Goal: Transaction & Acquisition: Book appointment/travel/reservation

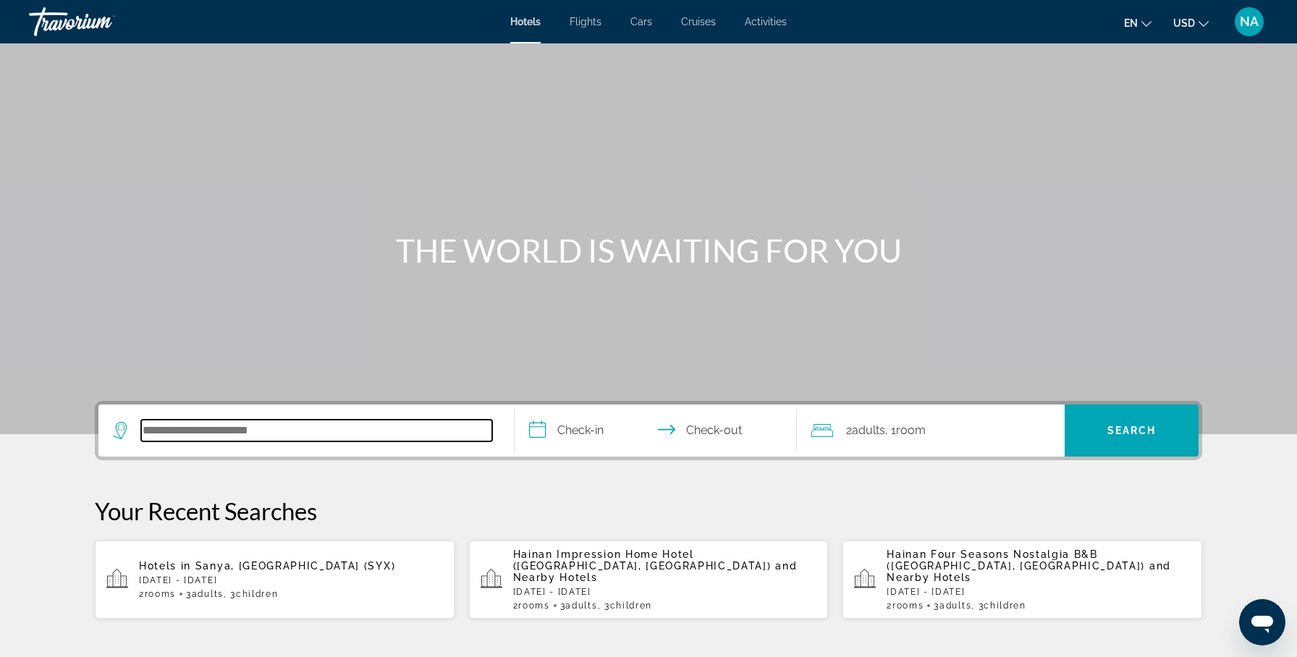
click at [222, 426] on input "Search hotel destination" at bounding box center [316, 431] width 351 height 22
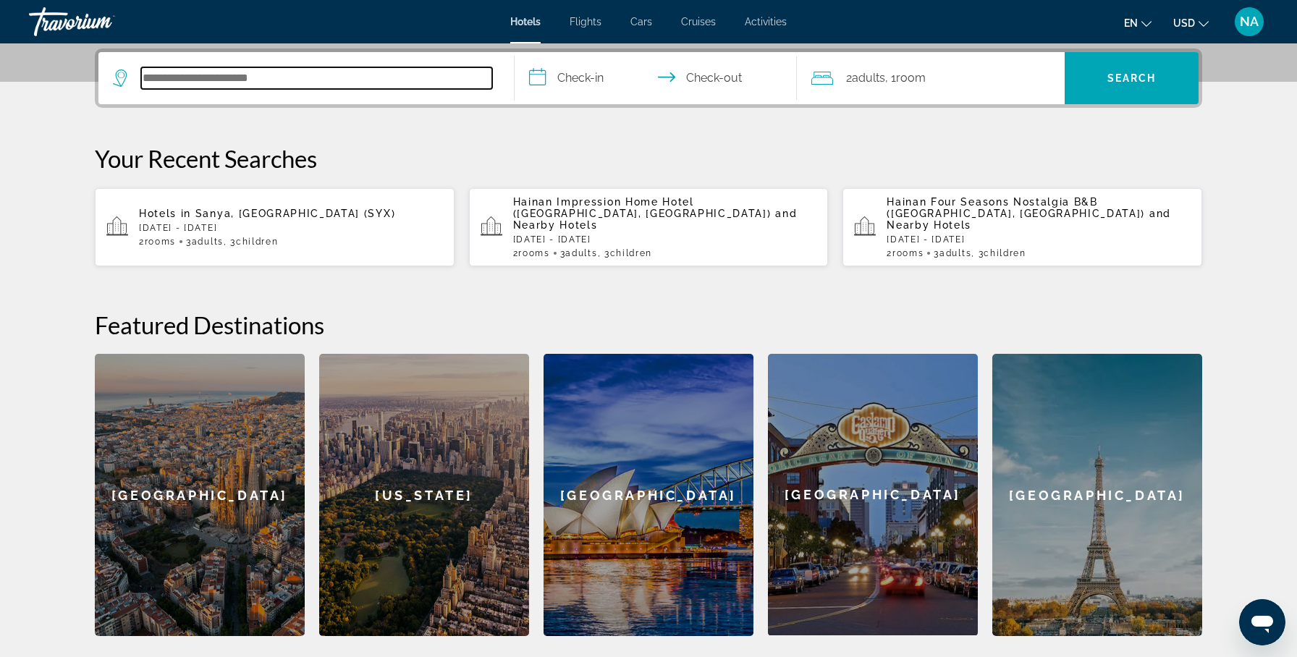
scroll to position [354, 0]
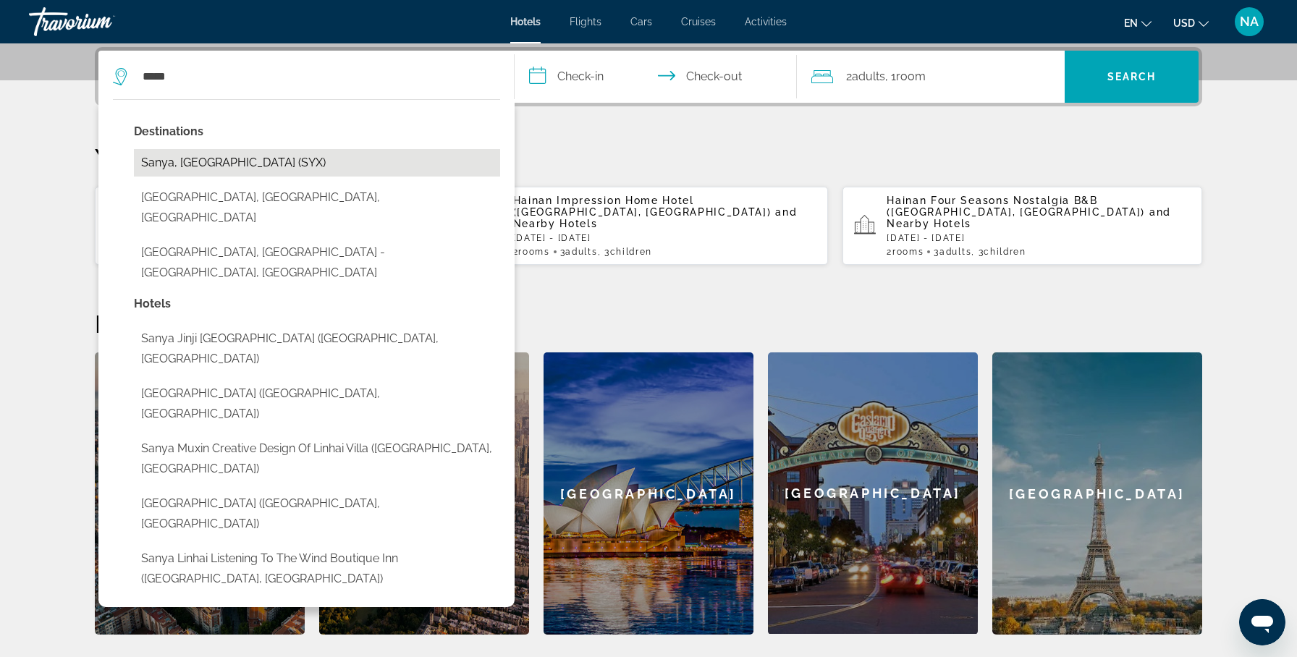
click at [193, 159] on button "Sanya, [GEOGRAPHIC_DATA] (SYX)" at bounding box center [317, 163] width 366 height 28
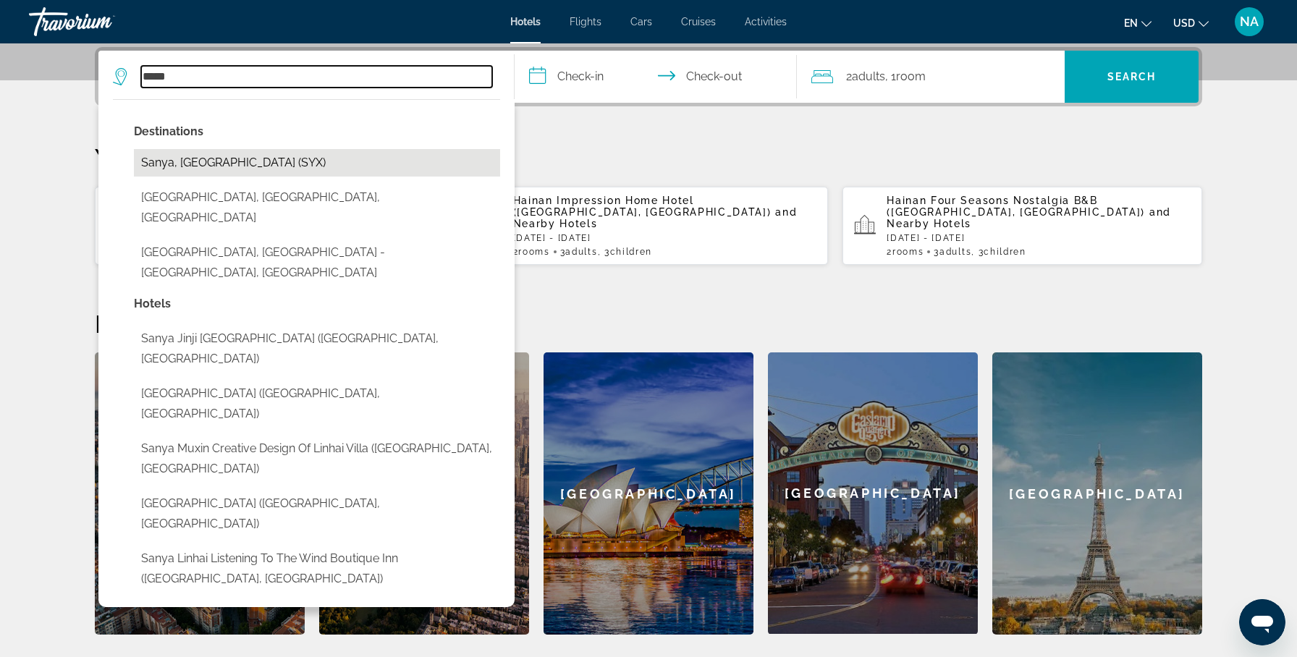
type input "**********"
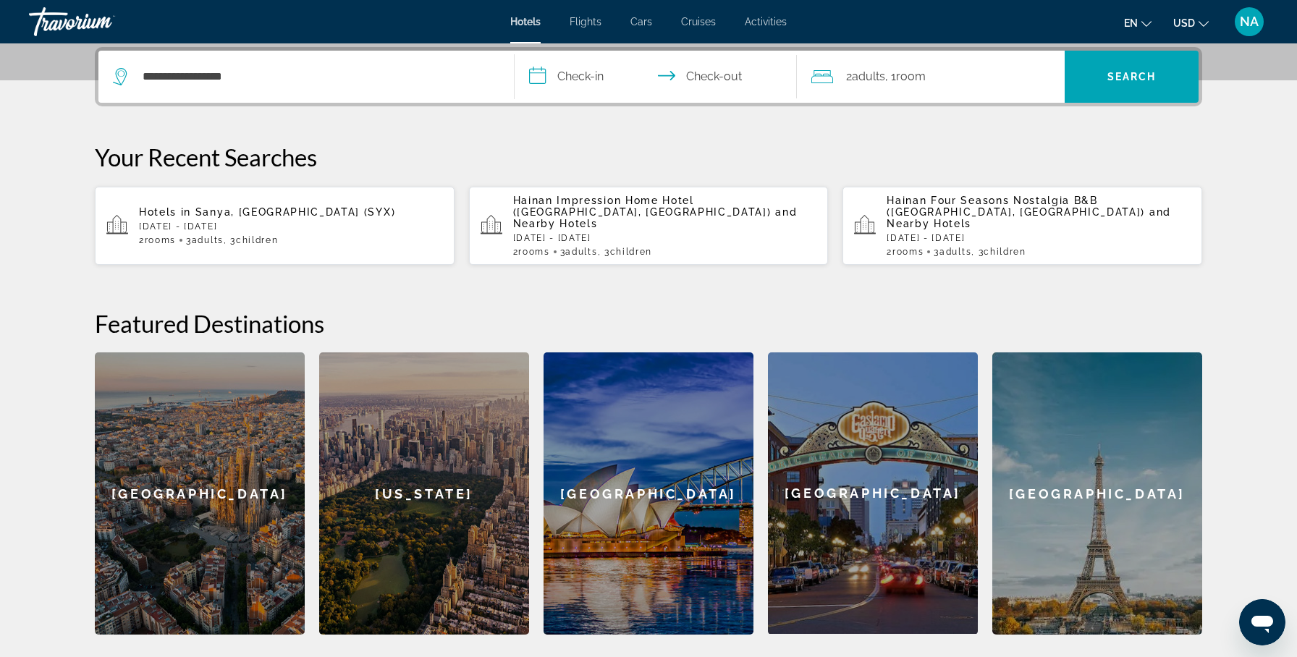
click at [601, 79] on input "**********" at bounding box center [659, 79] width 288 height 56
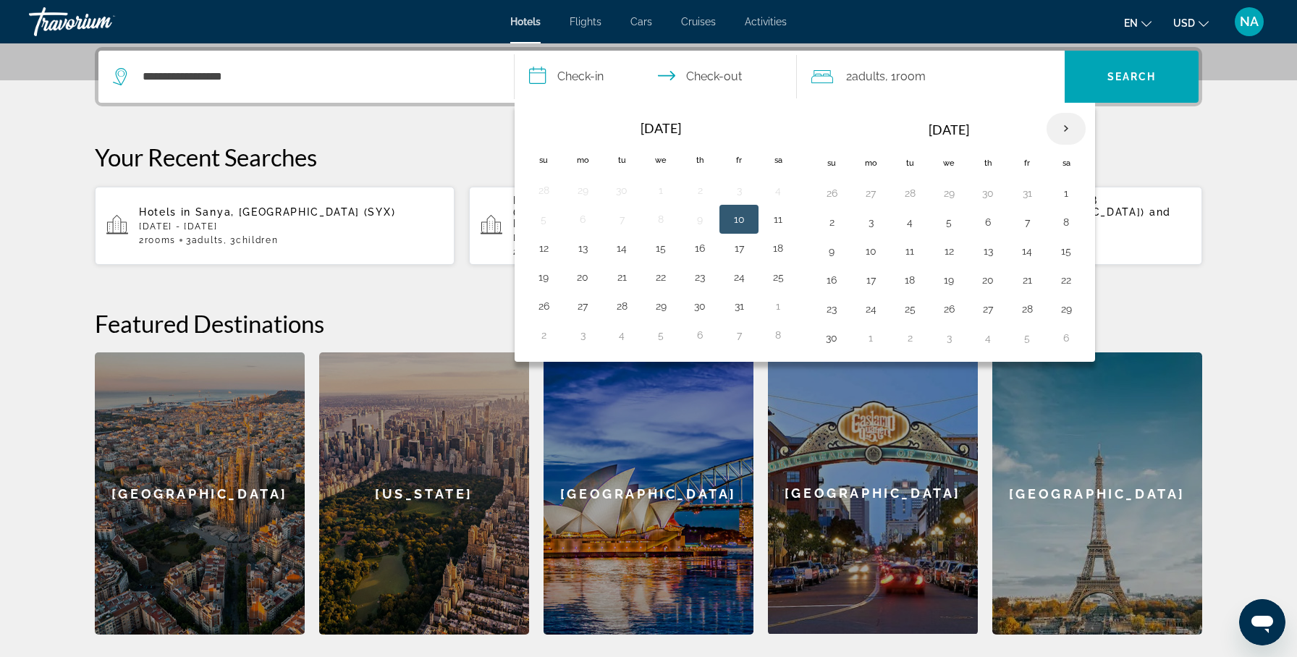
click at [1073, 128] on th "Next month" at bounding box center [1066, 129] width 39 height 32
click at [1023, 284] on button "26" at bounding box center [1027, 280] width 23 height 20
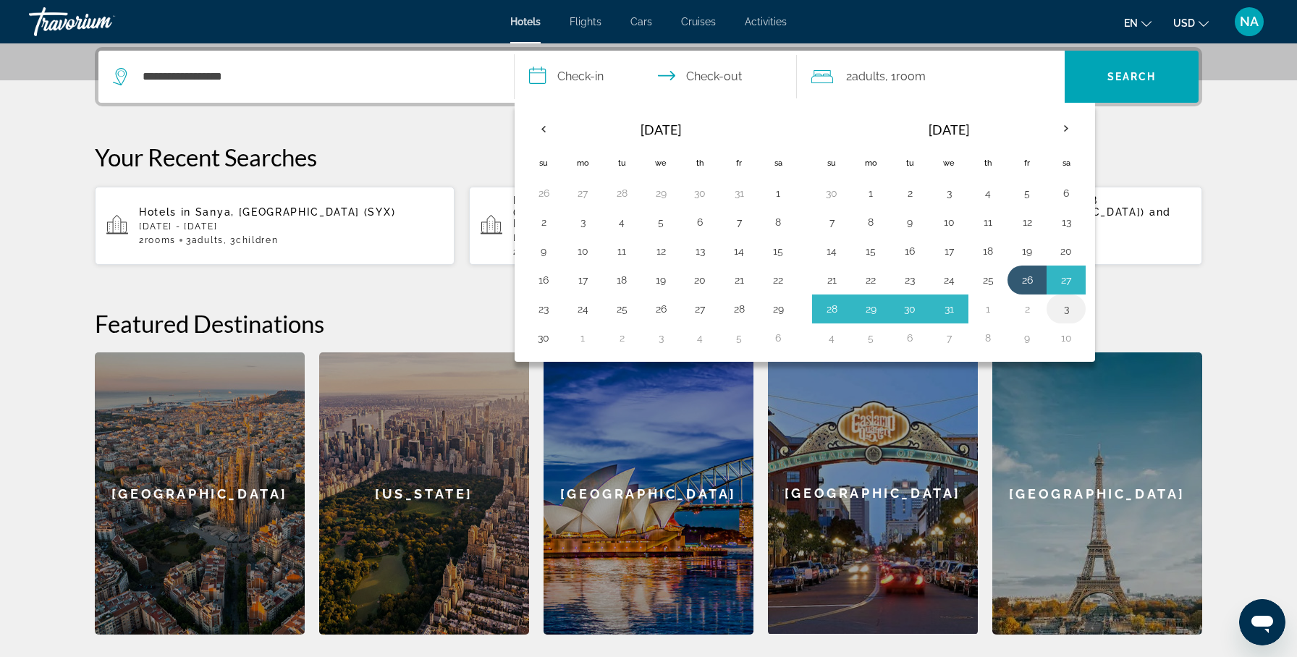
click at [1064, 308] on button "3" at bounding box center [1066, 309] width 23 height 20
type input "**********"
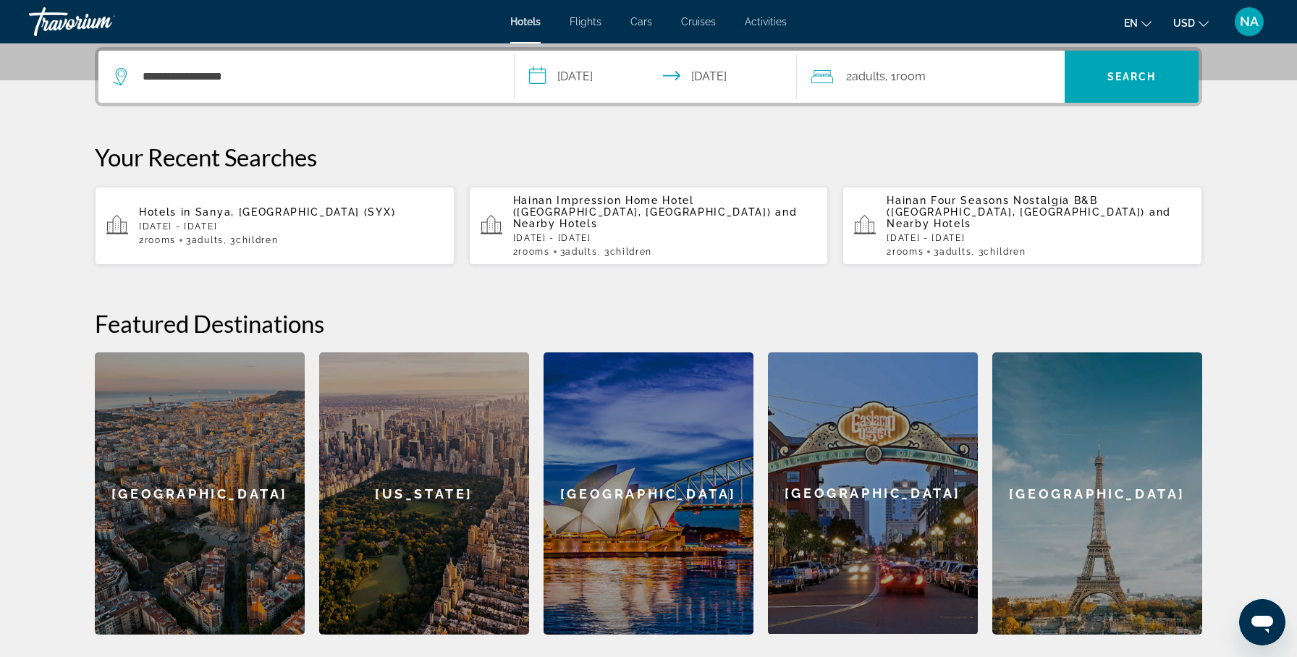
click at [844, 75] on div "2 Adult Adults , 1 Room rooms" at bounding box center [937, 77] width 253 height 20
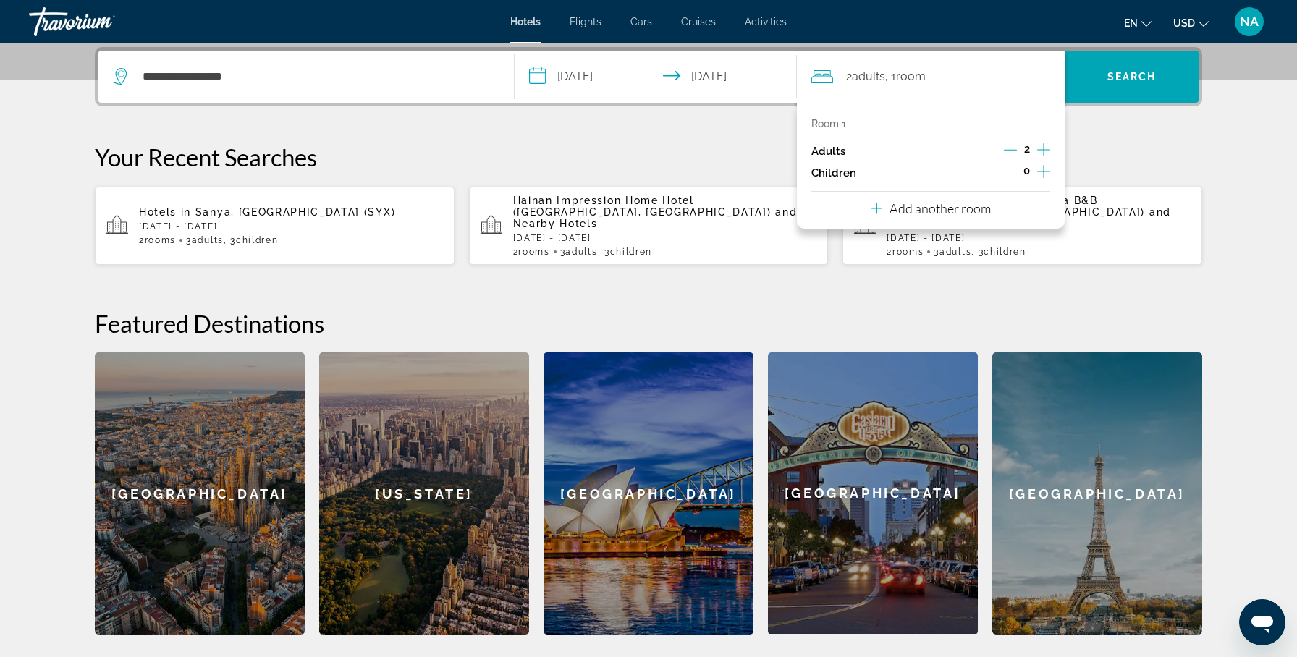
click at [979, 208] on p "Add another room" at bounding box center [940, 208] width 101 height 16
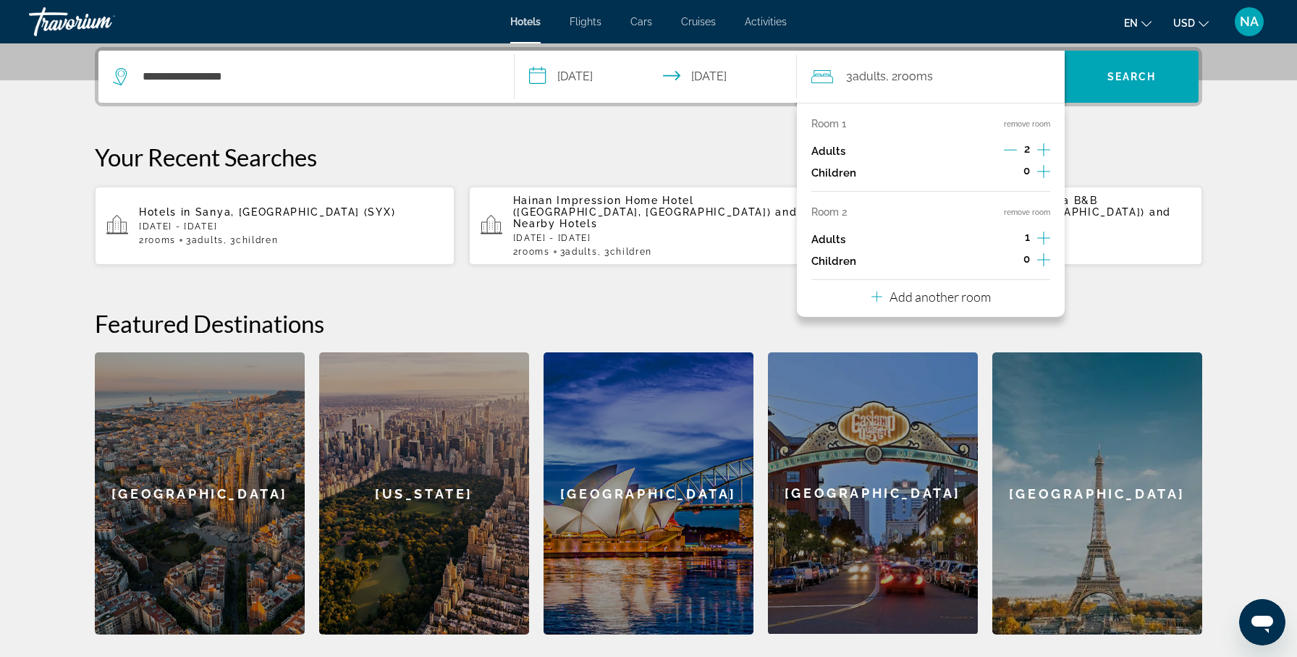
click at [1042, 167] on icon "Increment children" at bounding box center [1043, 171] width 13 height 17
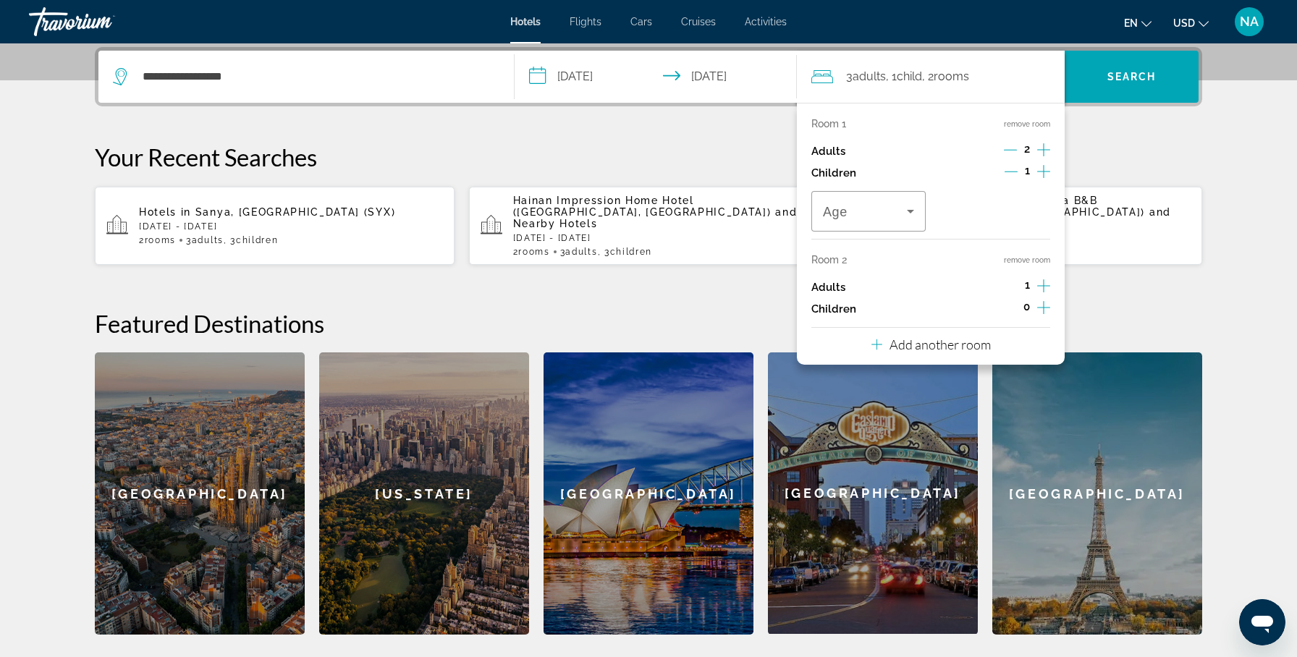
click at [1042, 168] on icon "Increment children" at bounding box center [1043, 171] width 13 height 17
click at [1047, 317] on button "Increment children" at bounding box center [1043, 309] width 13 height 22
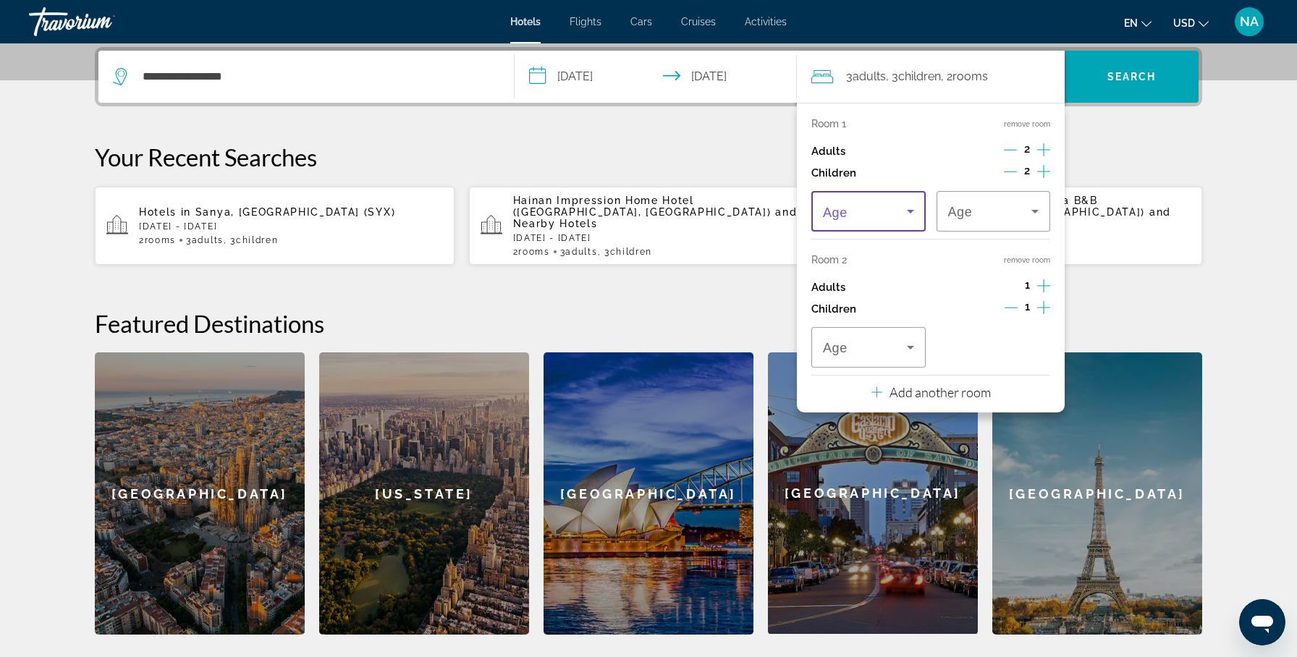
click at [898, 210] on span "Travelers: 3 adults, 3 children" at bounding box center [865, 211] width 84 height 17
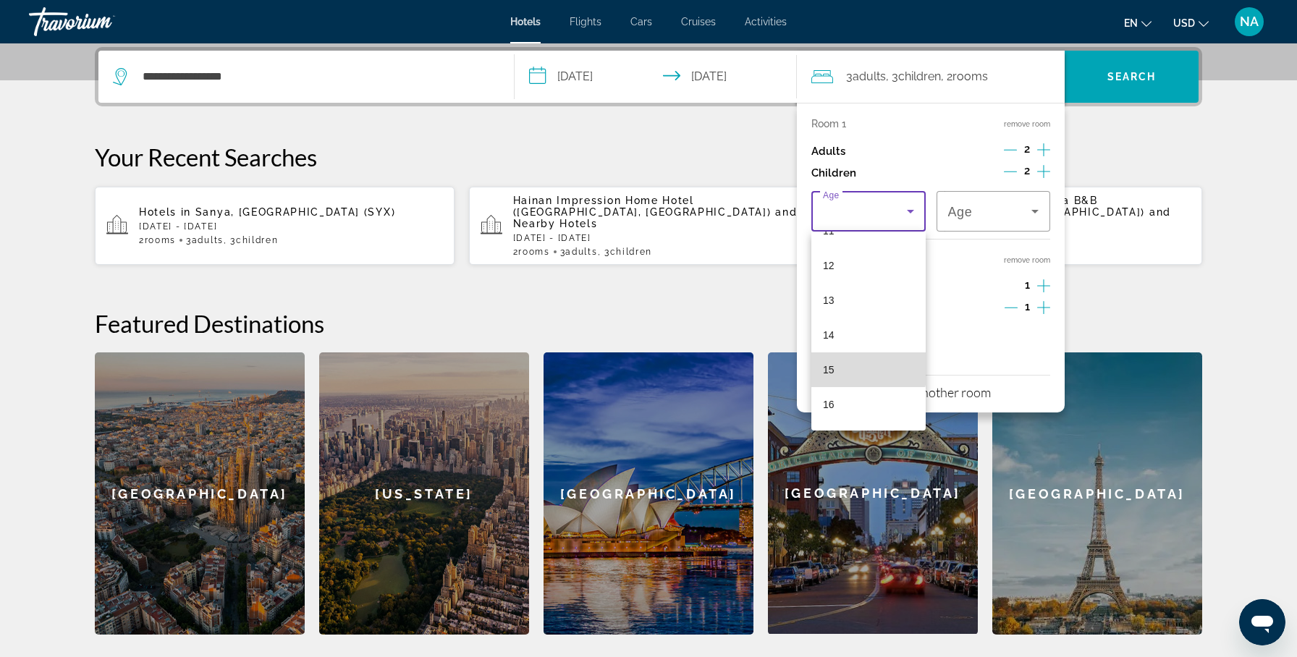
click at [845, 363] on mat-option "15" at bounding box center [868, 369] width 114 height 35
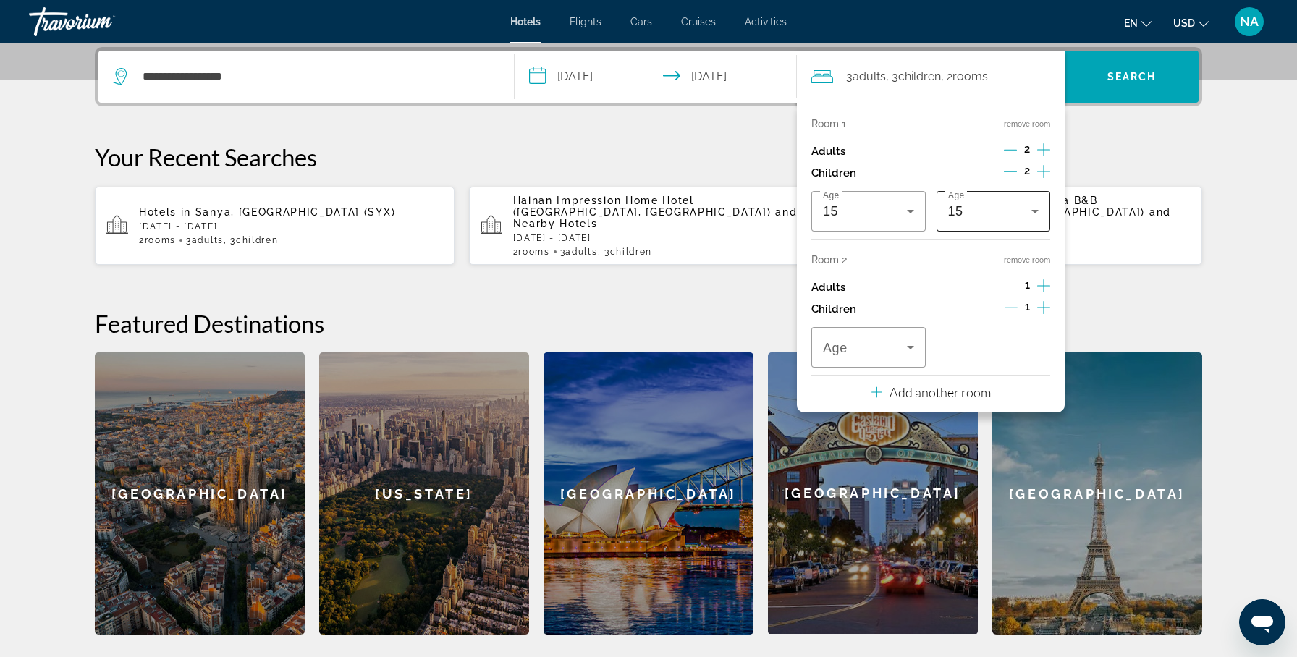
click at [988, 199] on div "15" at bounding box center [993, 211] width 91 height 41
click at [984, 278] on mat-option "11" at bounding box center [994, 274] width 114 height 35
click at [882, 352] on span "Travelers: 3 adults, 3 children" at bounding box center [865, 347] width 84 height 17
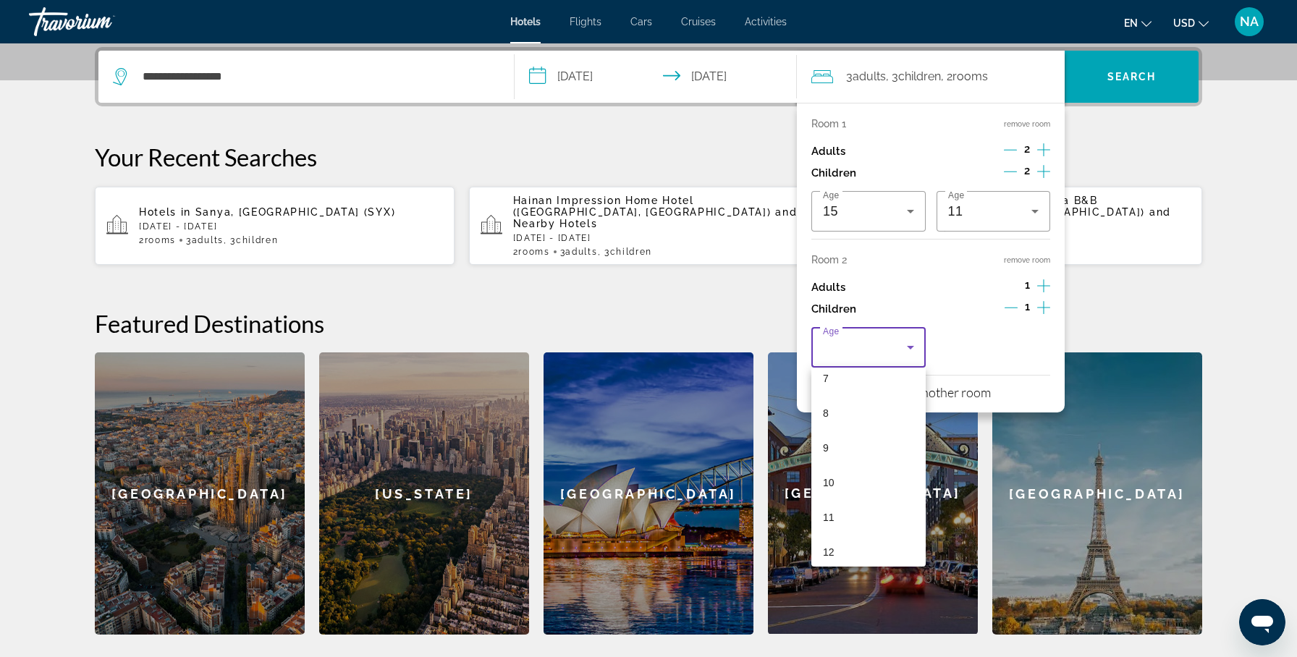
scroll to position [263, 0]
click at [839, 500] on mat-option "11" at bounding box center [868, 510] width 114 height 35
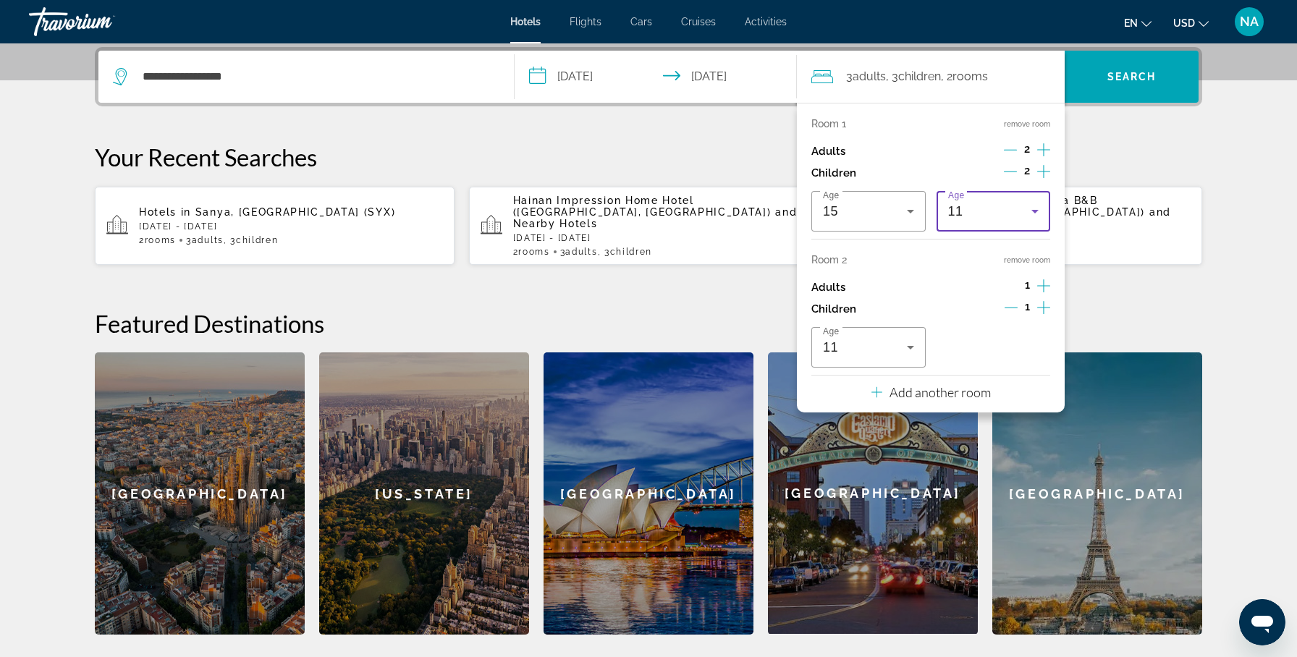
click at [1002, 214] on div "11" at bounding box center [990, 211] width 84 height 17
click at [984, 255] on mat-option "6" at bounding box center [994, 239] width 114 height 35
click at [1090, 293] on div "**********" at bounding box center [648, 341] width 1165 height 588
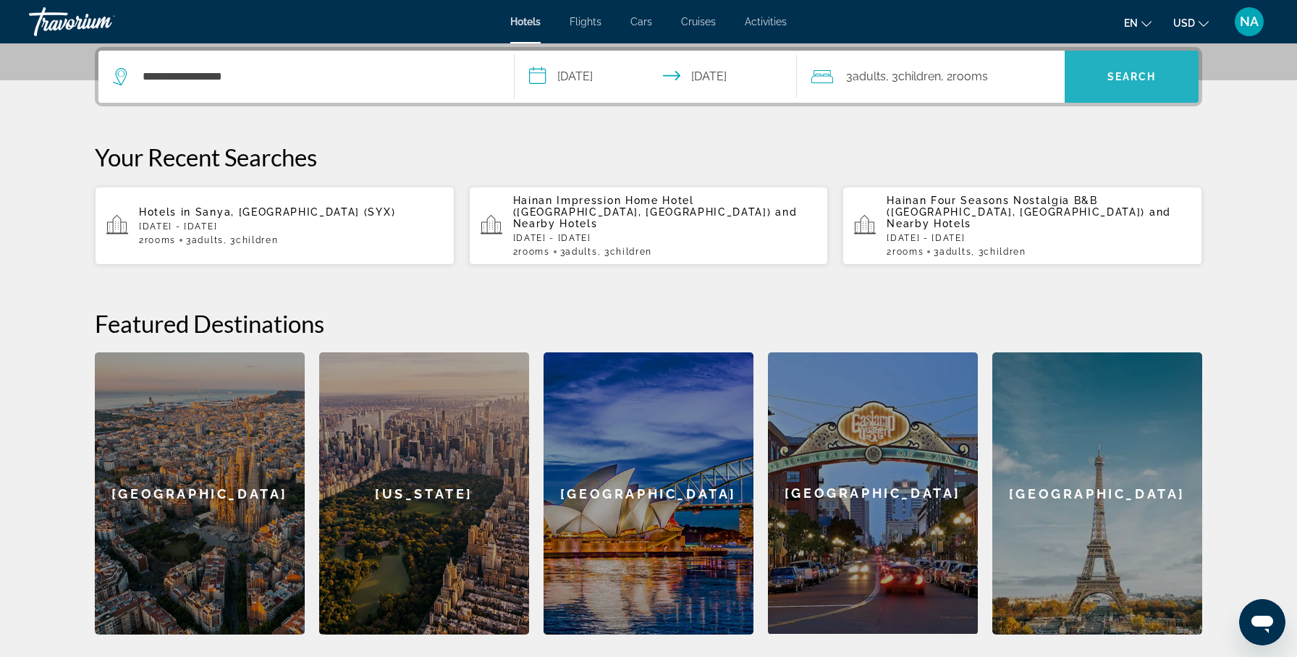
click at [1107, 69] on span "Search" at bounding box center [1132, 76] width 134 height 35
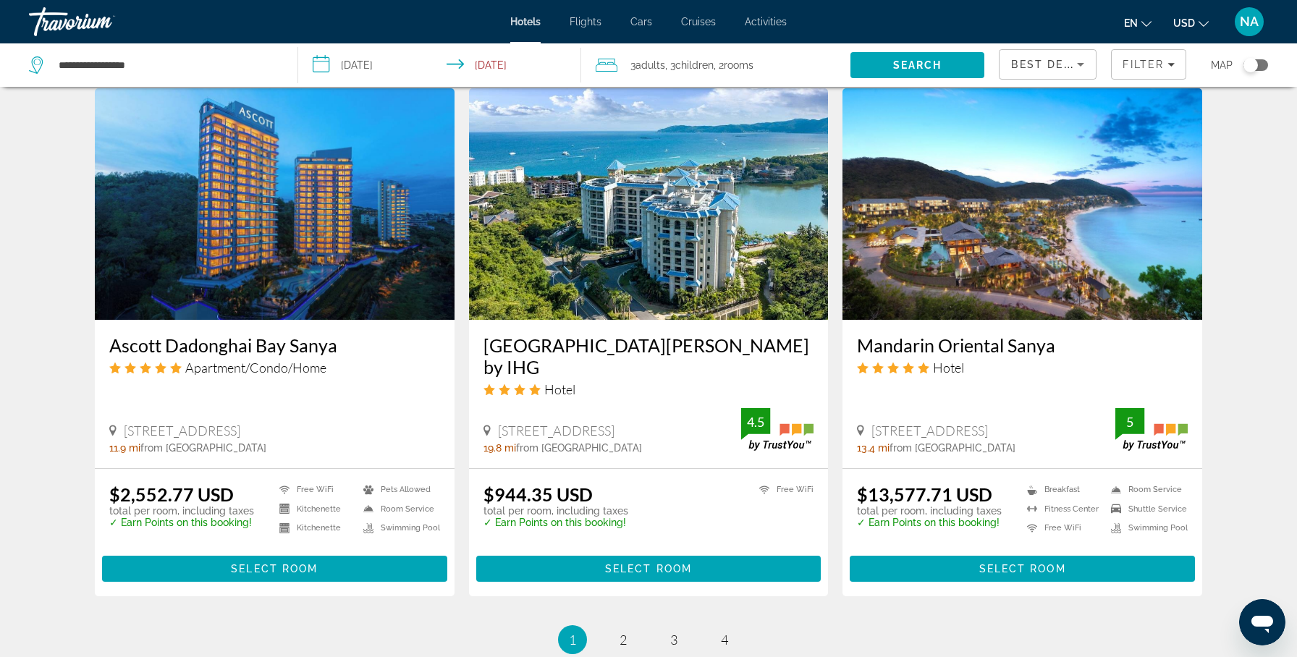
scroll to position [1705, 0]
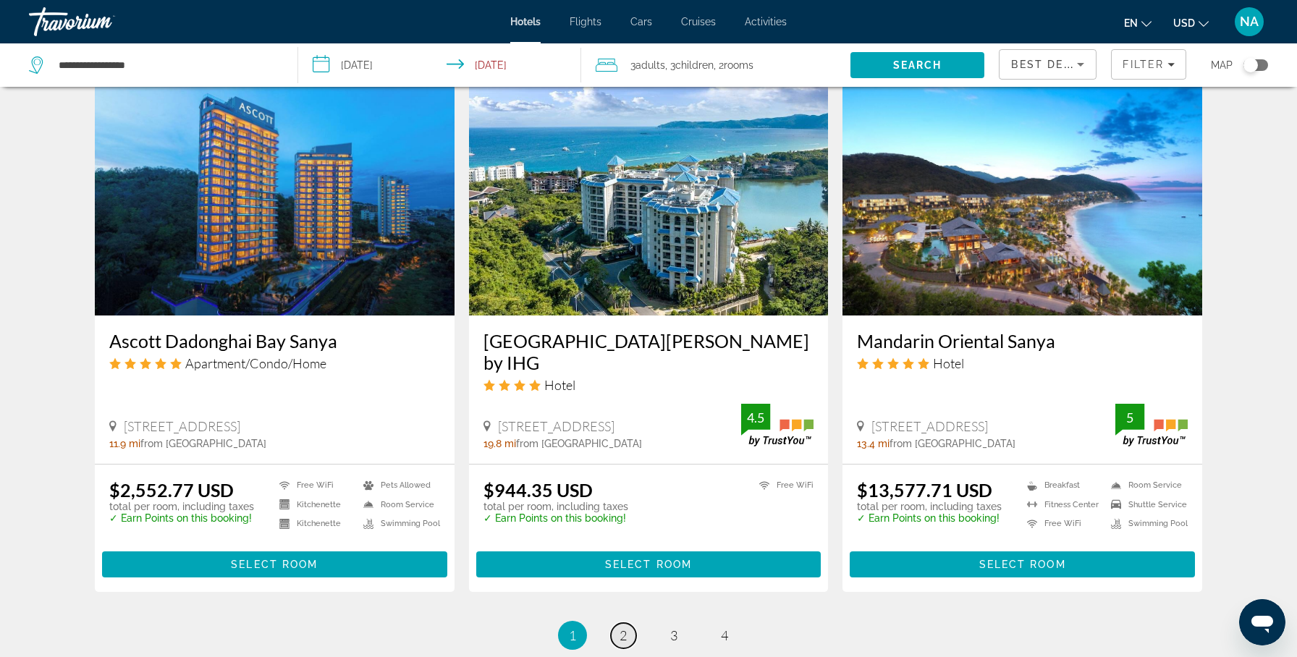
click at [628, 623] on link "page 2" at bounding box center [623, 635] width 25 height 25
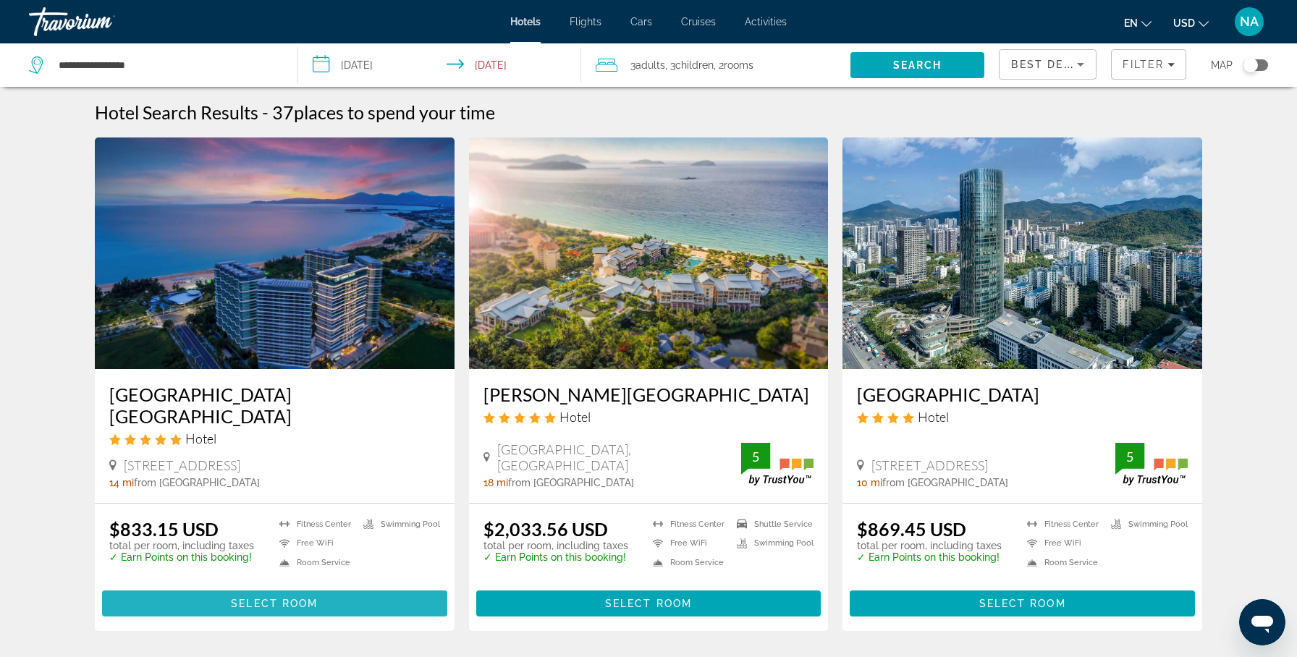
click at [179, 595] on span "Main content" at bounding box center [274, 603] width 345 height 35
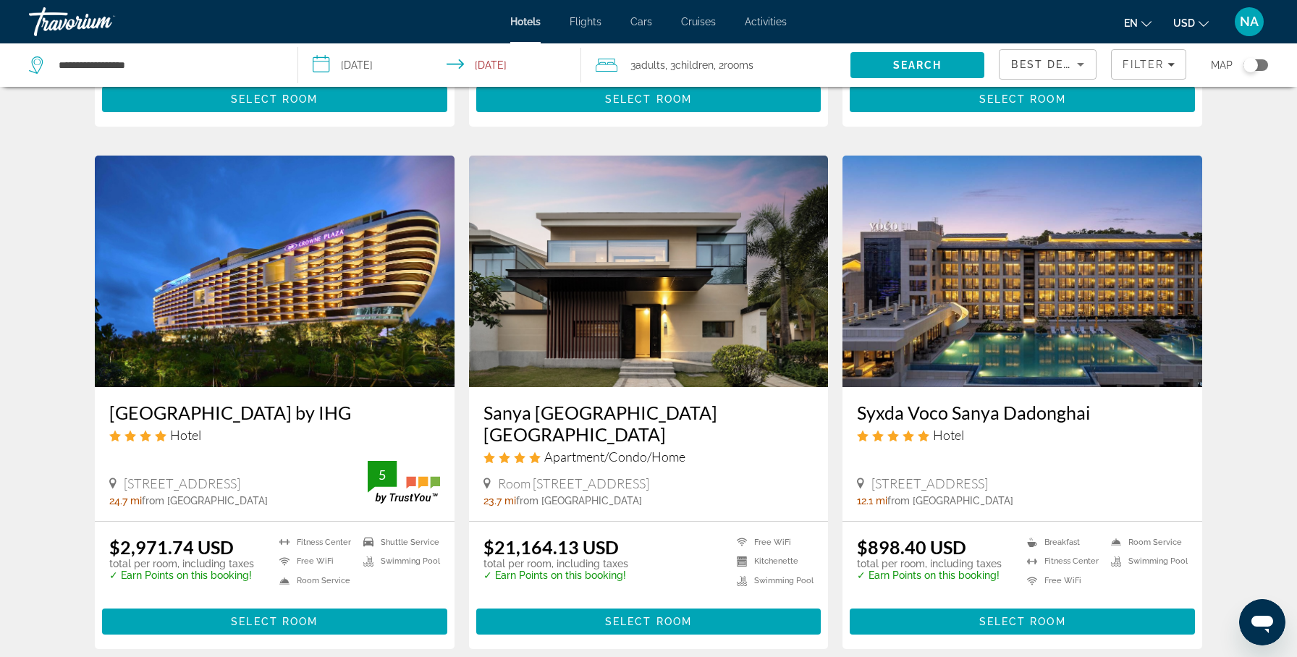
scroll to position [500, 0]
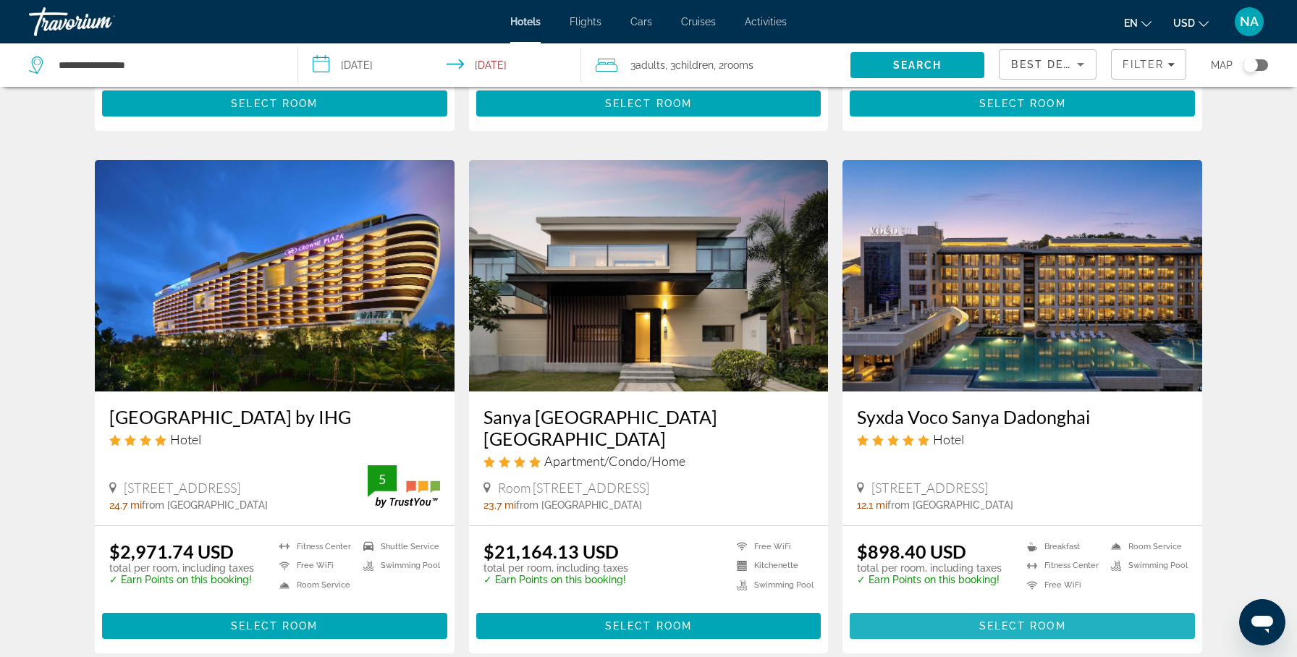
click at [989, 632] on span "Select Room" at bounding box center [1022, 626] width 87 height 12
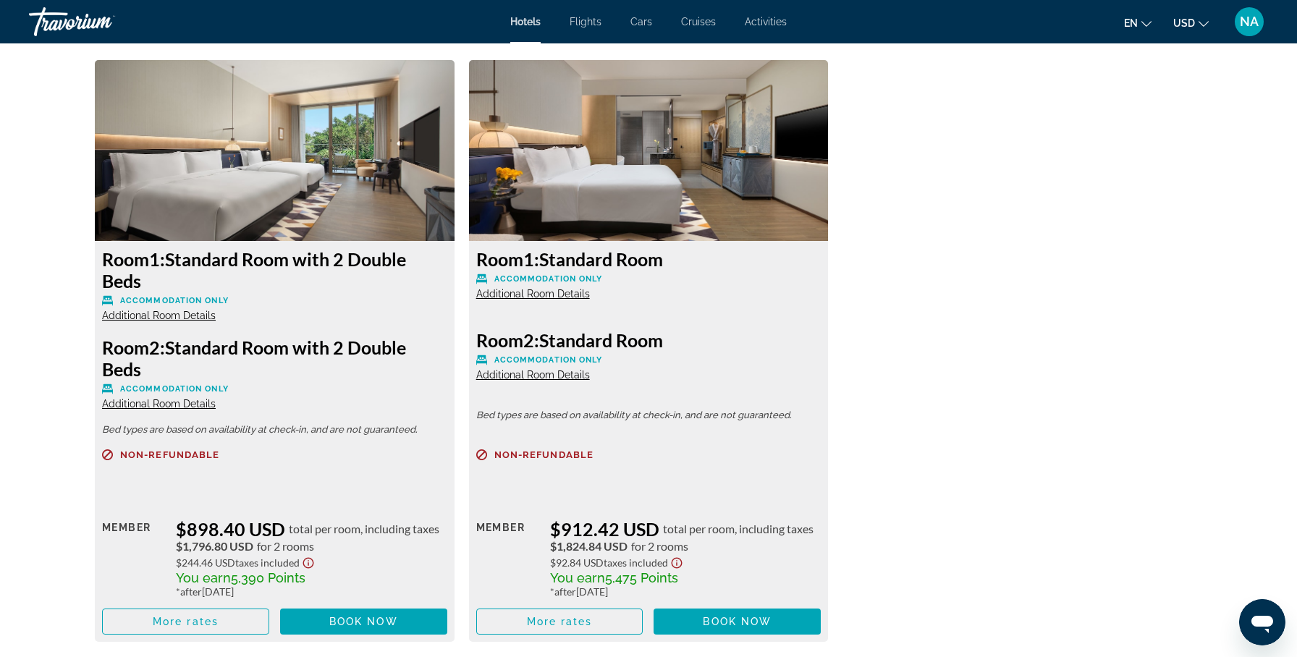
scroll to position [1990, 0]
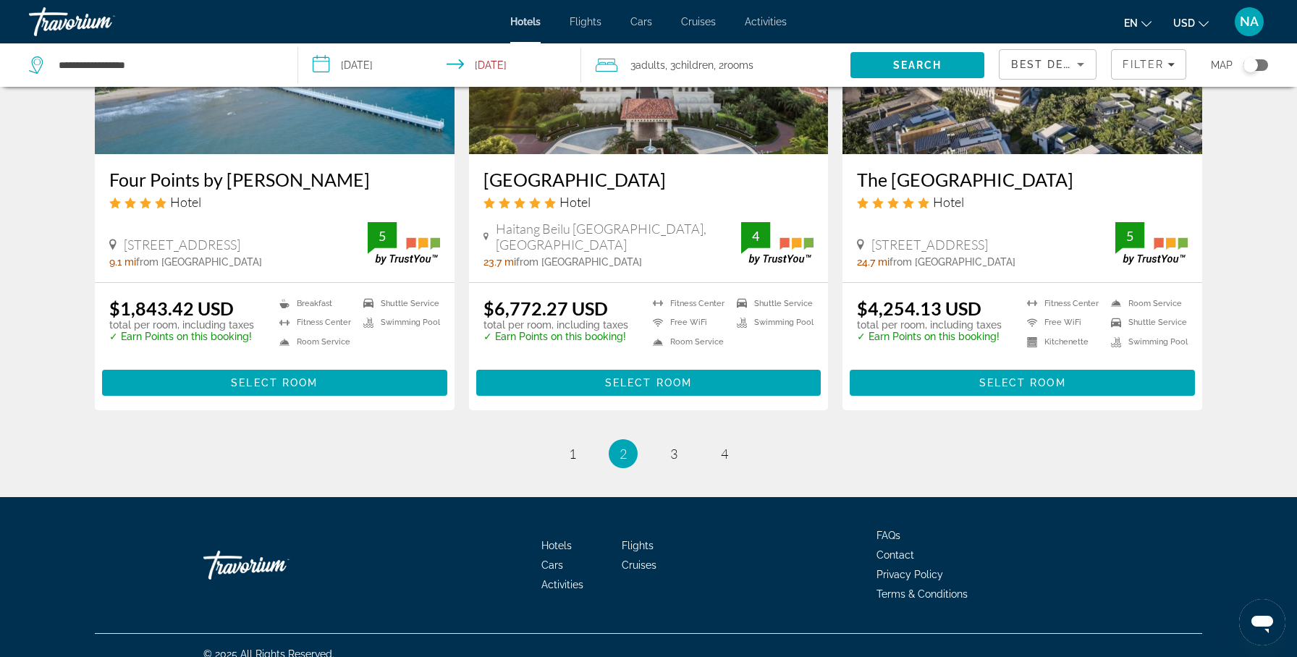
scroll to position [1821, 0]
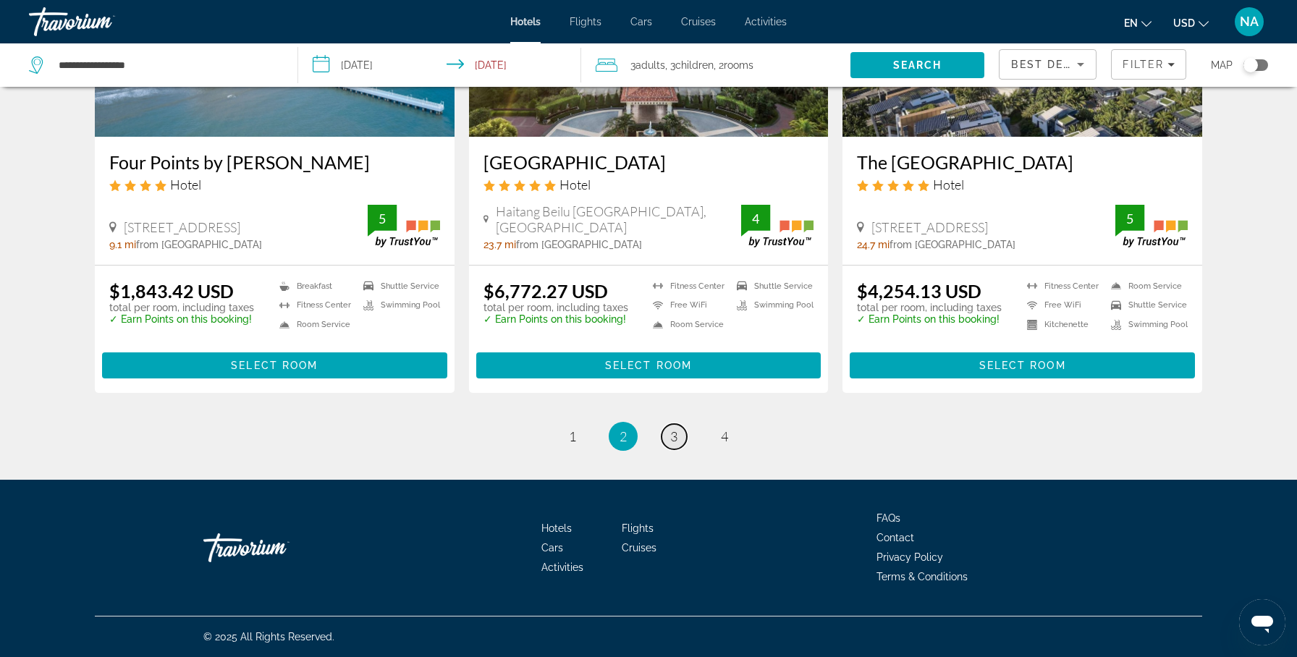
click at [662, 436] on link "page 3" at bounding box center [674, 436] width 25 height 25
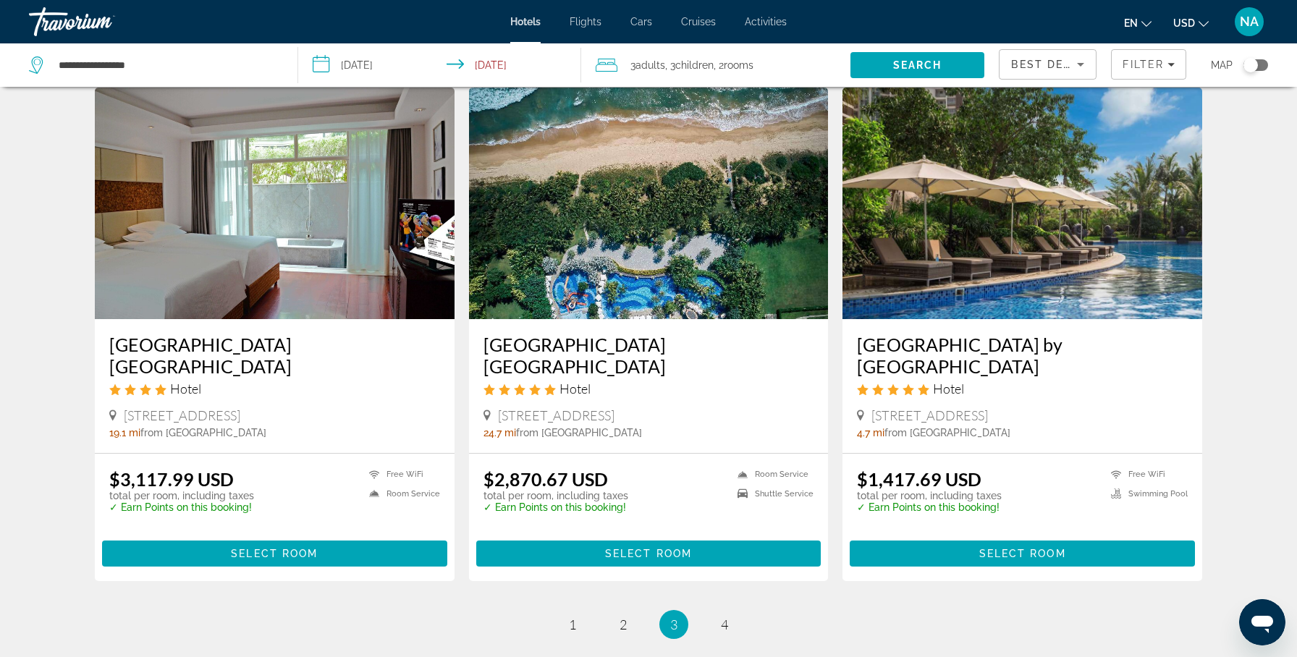
scroll to position [1770, 0]
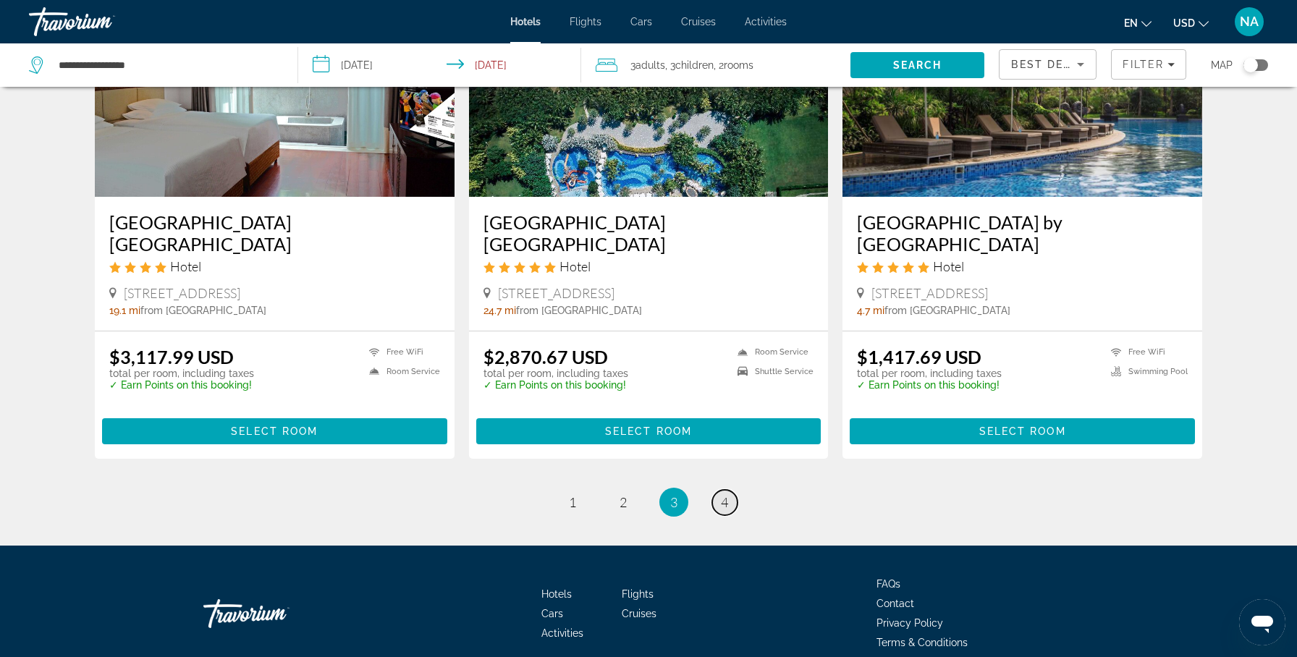
click at [726, 494] on span "4" at bounding box center [724, 502] width 7 height 16
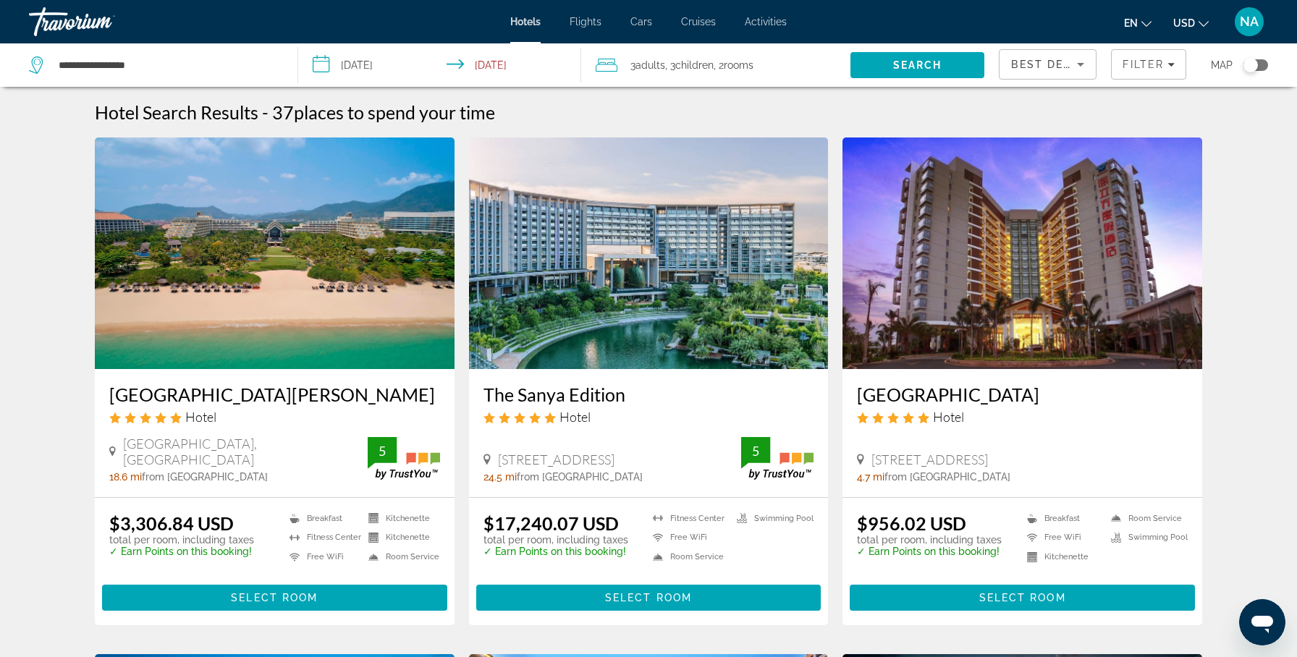
click at [355, 69] on input "**********" at bounding box center [443, 67] width 290 height 48
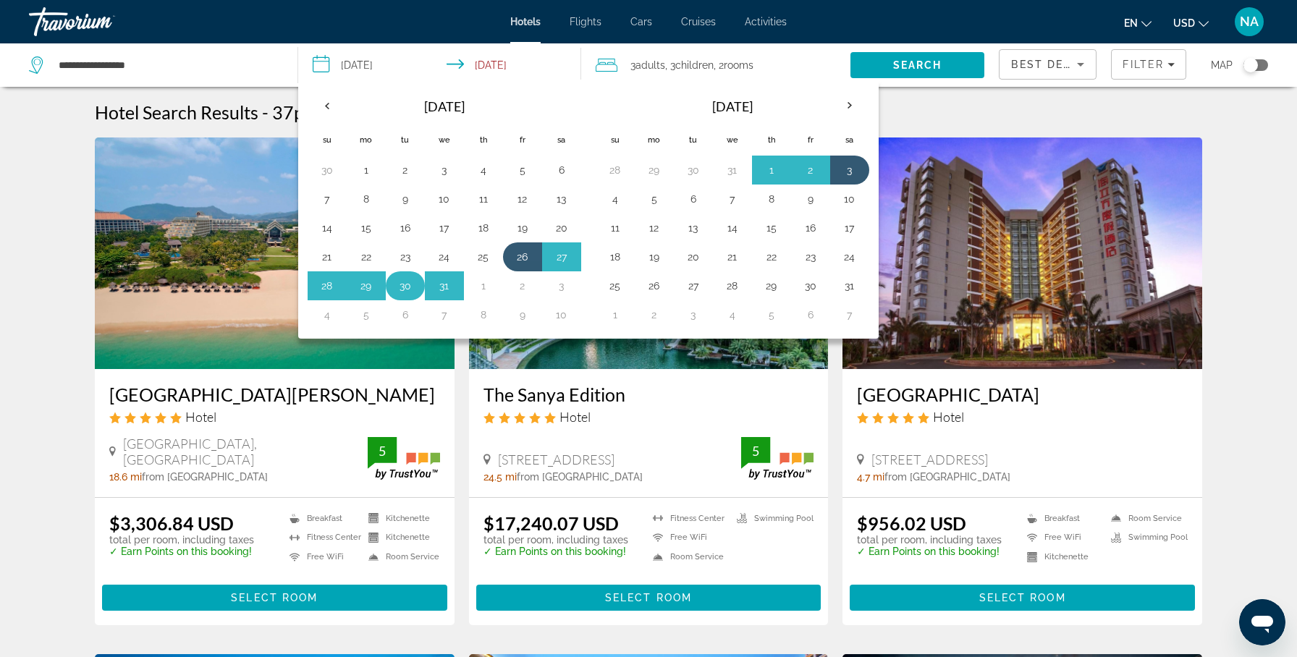
click at [406, 285] on button "30" at bounding box center [405, 286] width 23 height 20
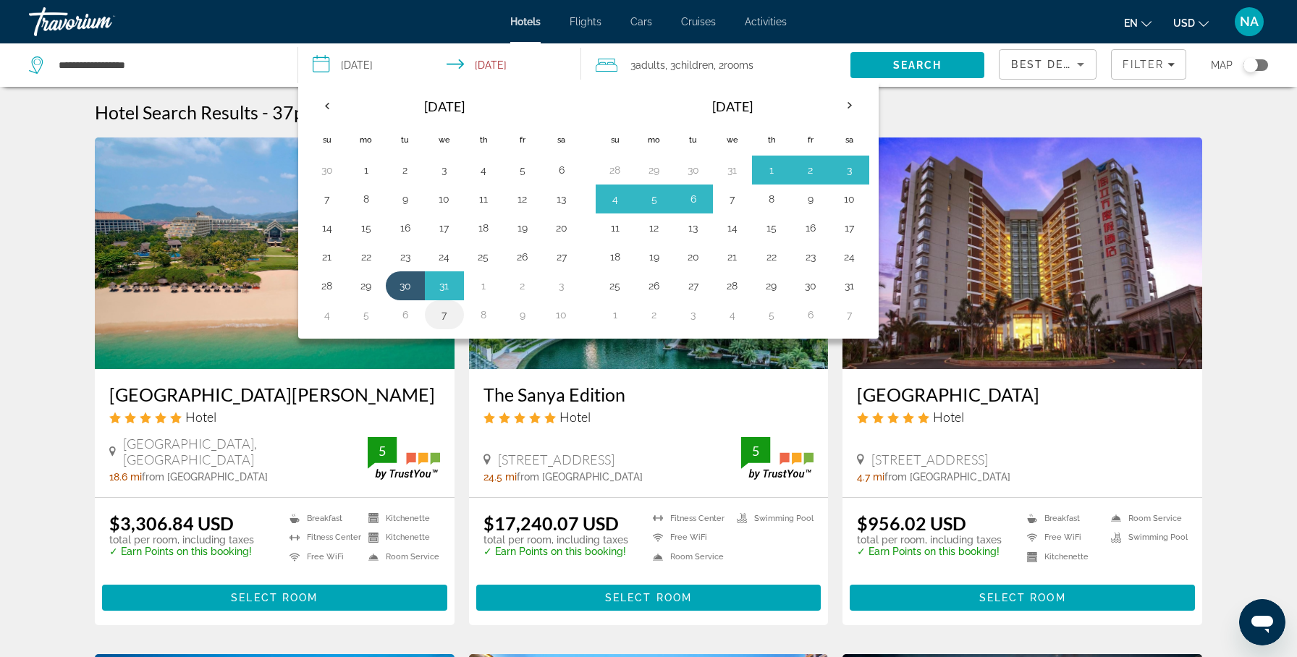
click at [438, 316] on button "7" at bounding box center [444, 315] width 23 height 20
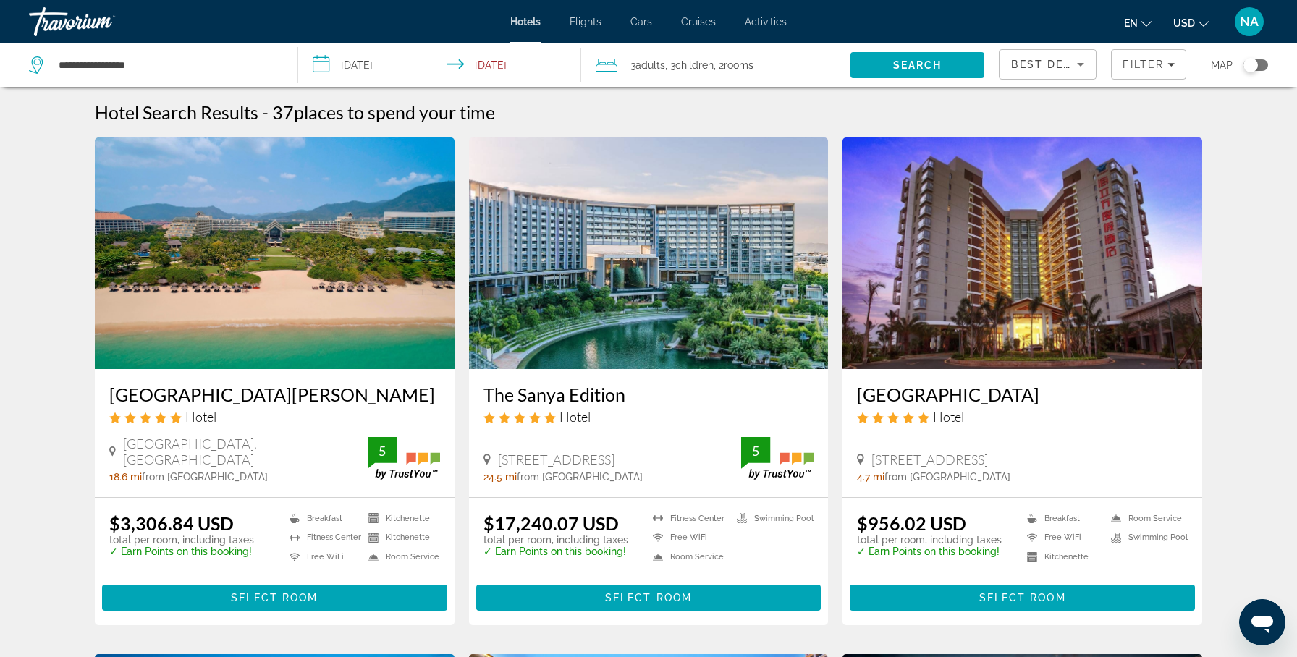
click at [740, 65] on span "rooms" at bounding box center [739, 65] width 30 height 12
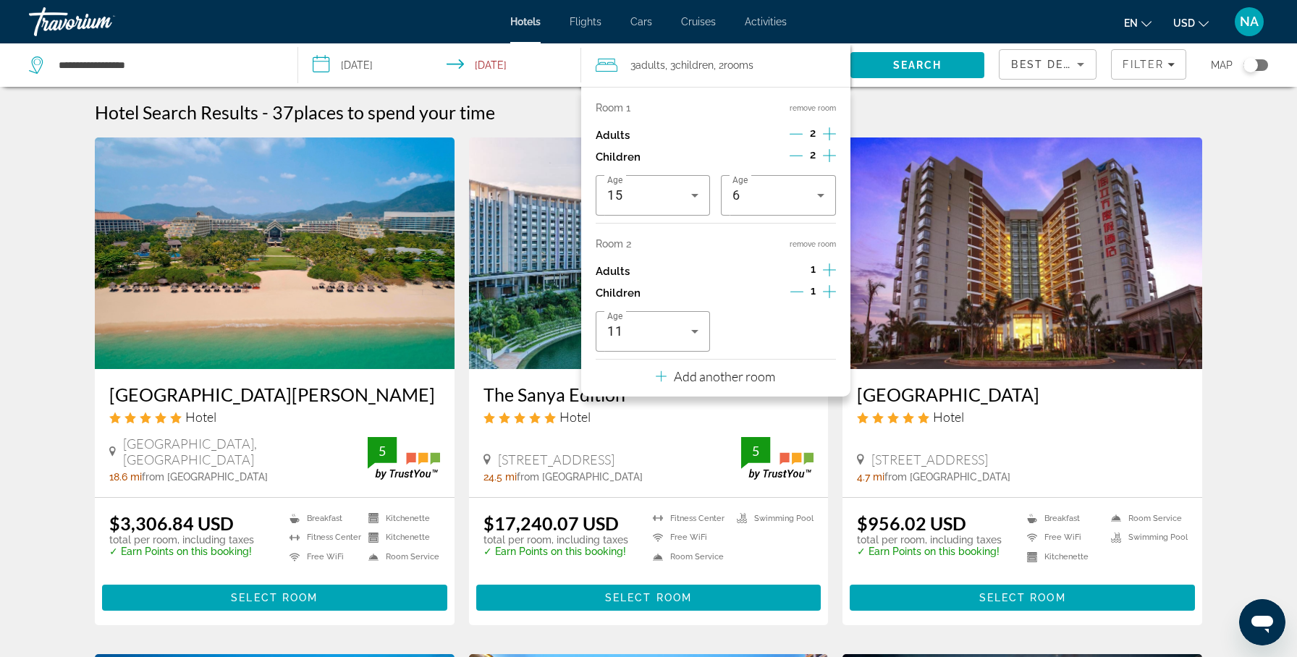
click at [801, 157] on icon "Decrement children" at bounding box center [796, 155] width 13 height 13
click at [664, 202] on div "15" at bounding box center [649, 195] width 84 height 17
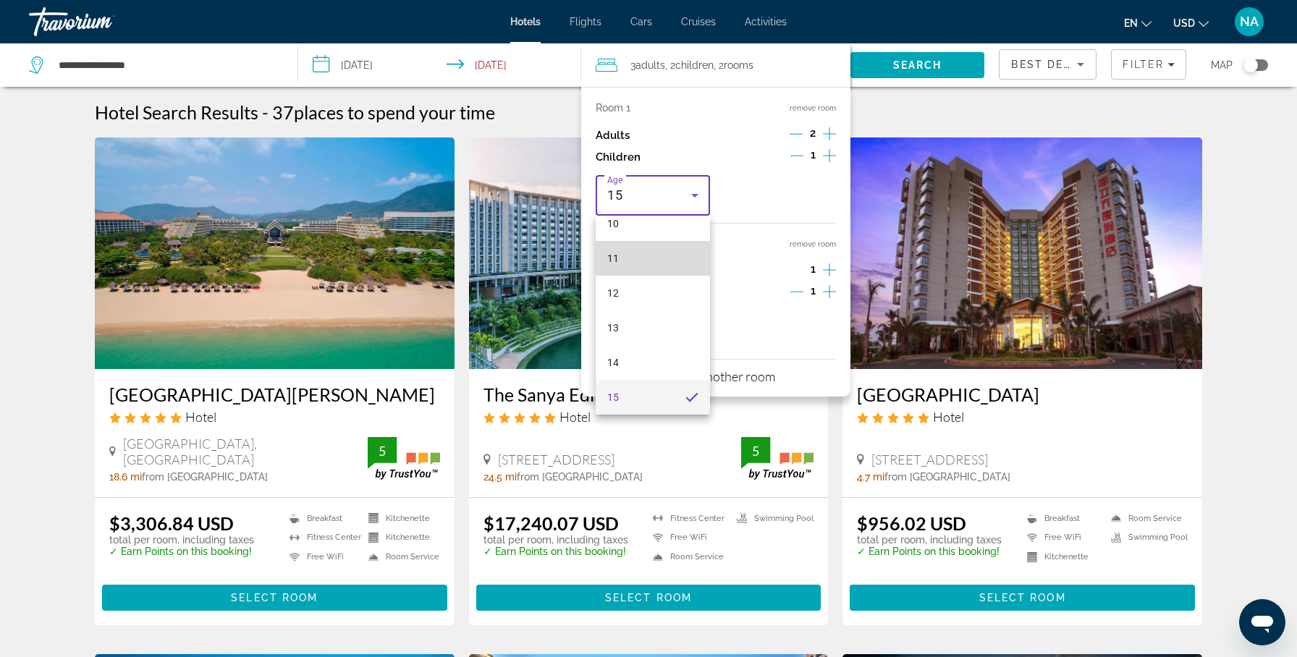
click at [644, 263] on mat-option "11" at bounding box center [653, 258] width 114 height 35
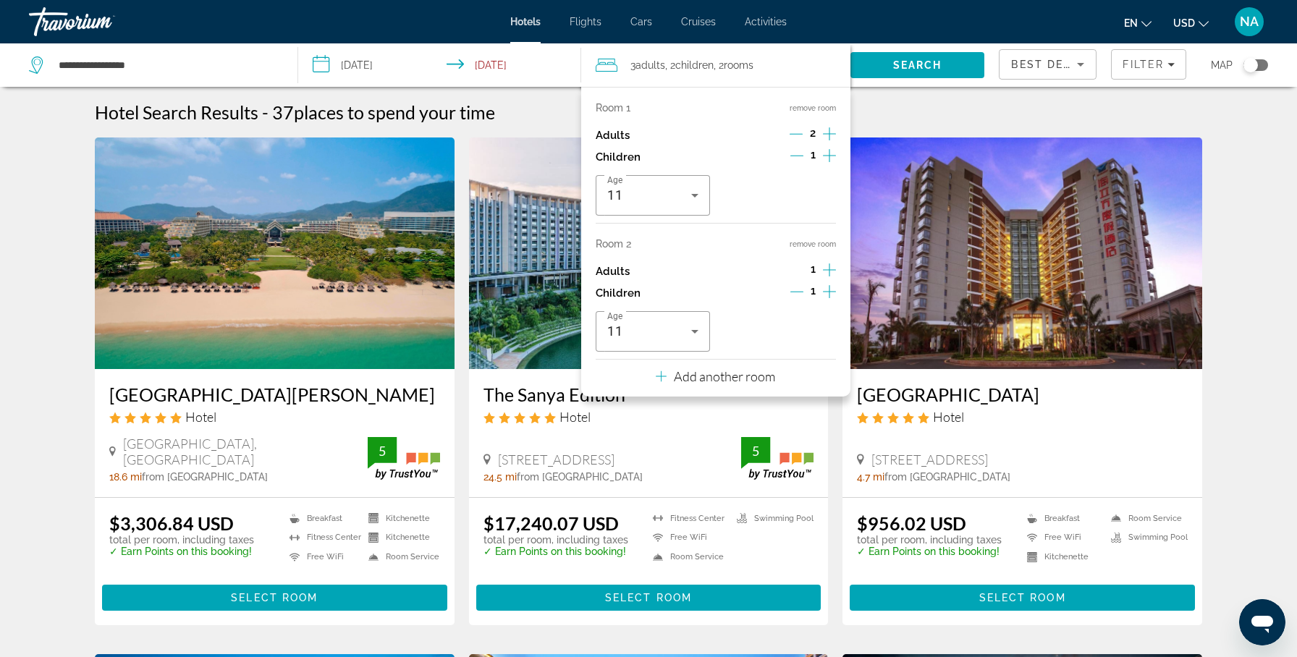
click at [803, 238] on div "Room 2 remove room" at bounding box center [716, 244] width 240 height 12
click at [803, 244] on button "remove room" at bounding box center [813, 244] width 46 height 9
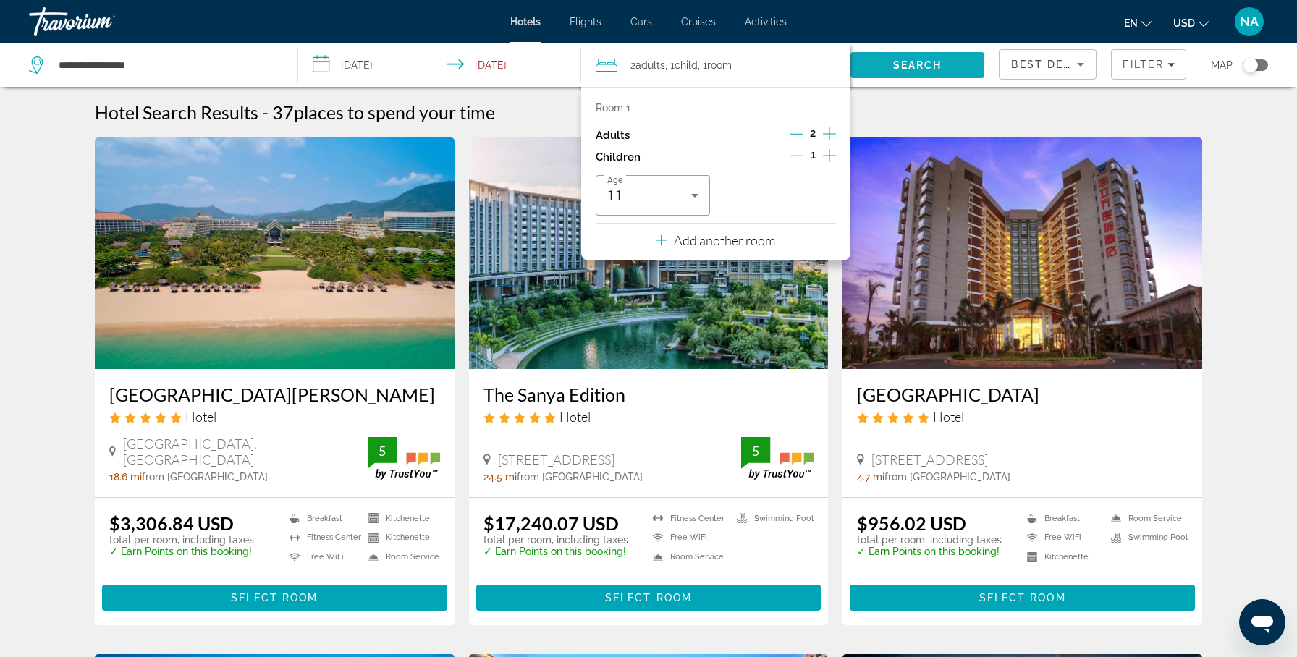
click at [869, 62] on span "Search" at bounding box center [917, 65] width 135 height 35
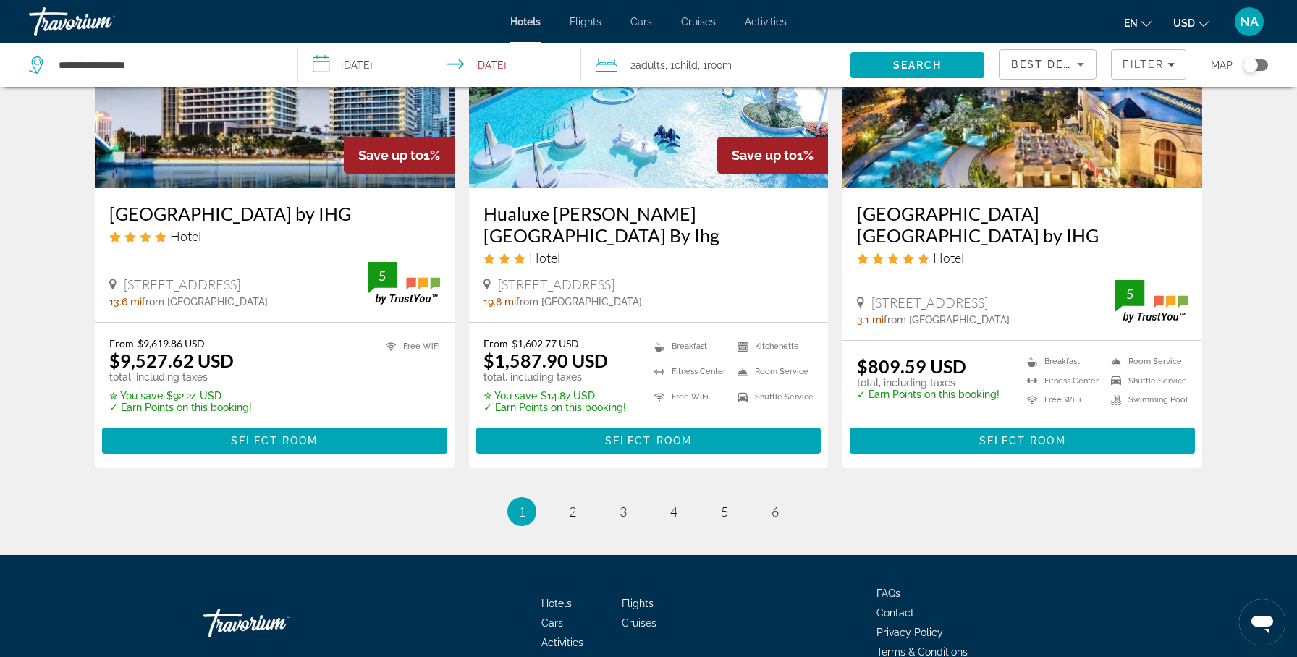
scroll to position [1850, 0]
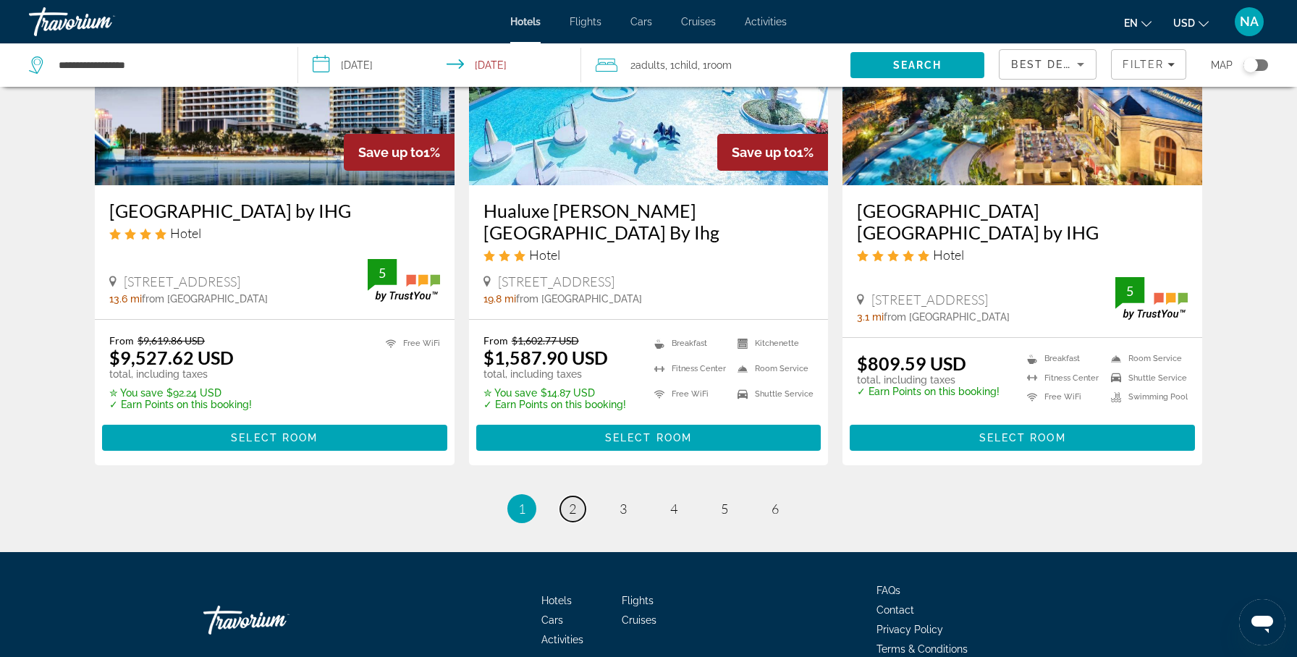
click at [570, 501] on span "2" at bounding box center [572, 509] width 7 height 16
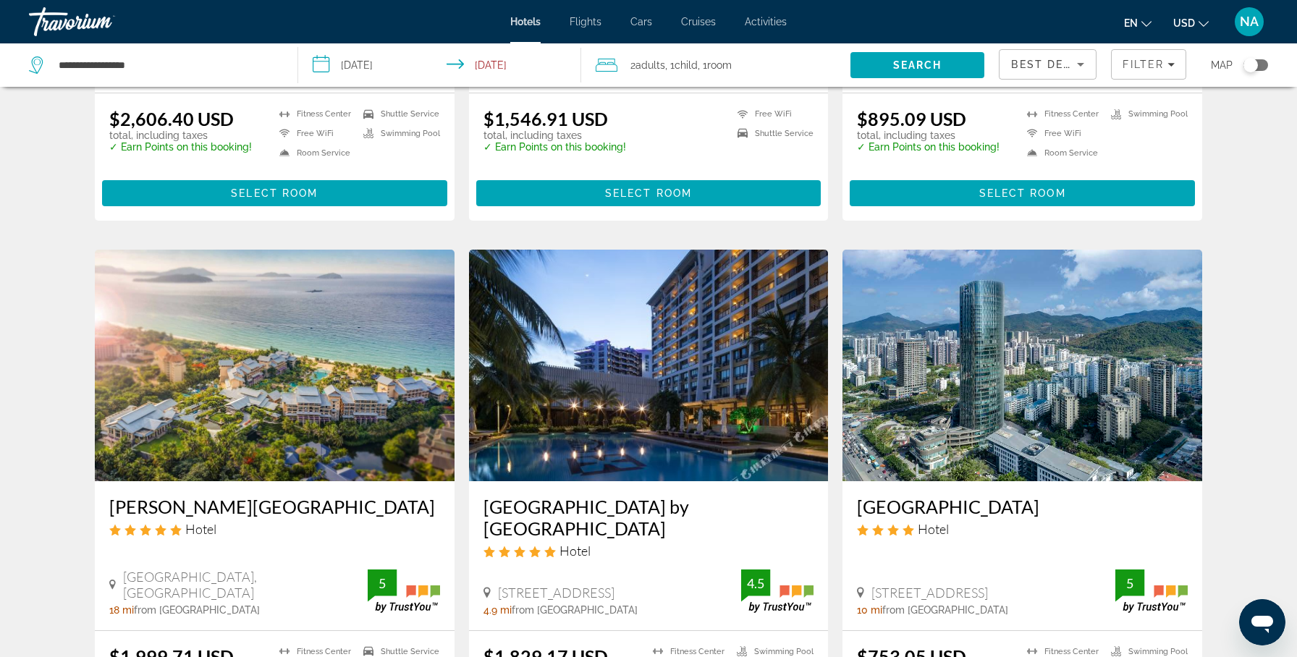
scroll to position [1821, 0]
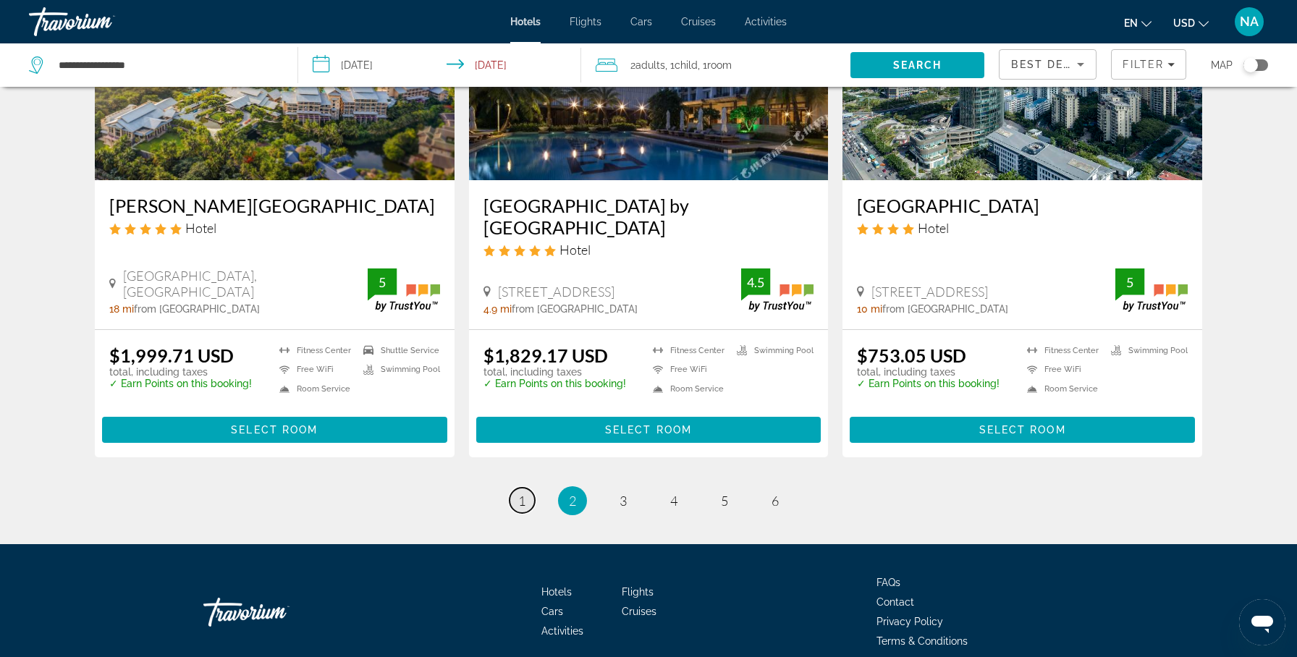
click at [520, 493] on span "1" at bounding box center [521, 501] width 7 height 16
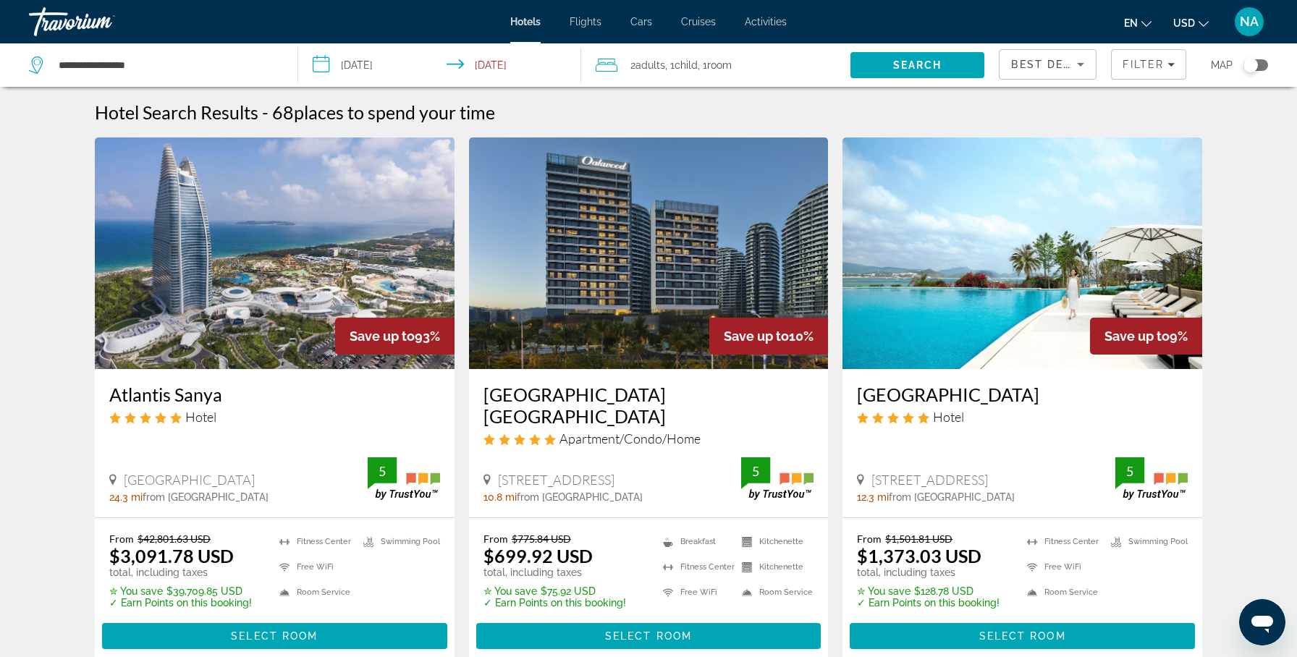
click at [512, 434] on div "[GEOGRAPHIC_DATA] [GEOGRAPHIC_DATA] Apartment/Condo/Home" at bounding box center [649, 421] width 331 height 74
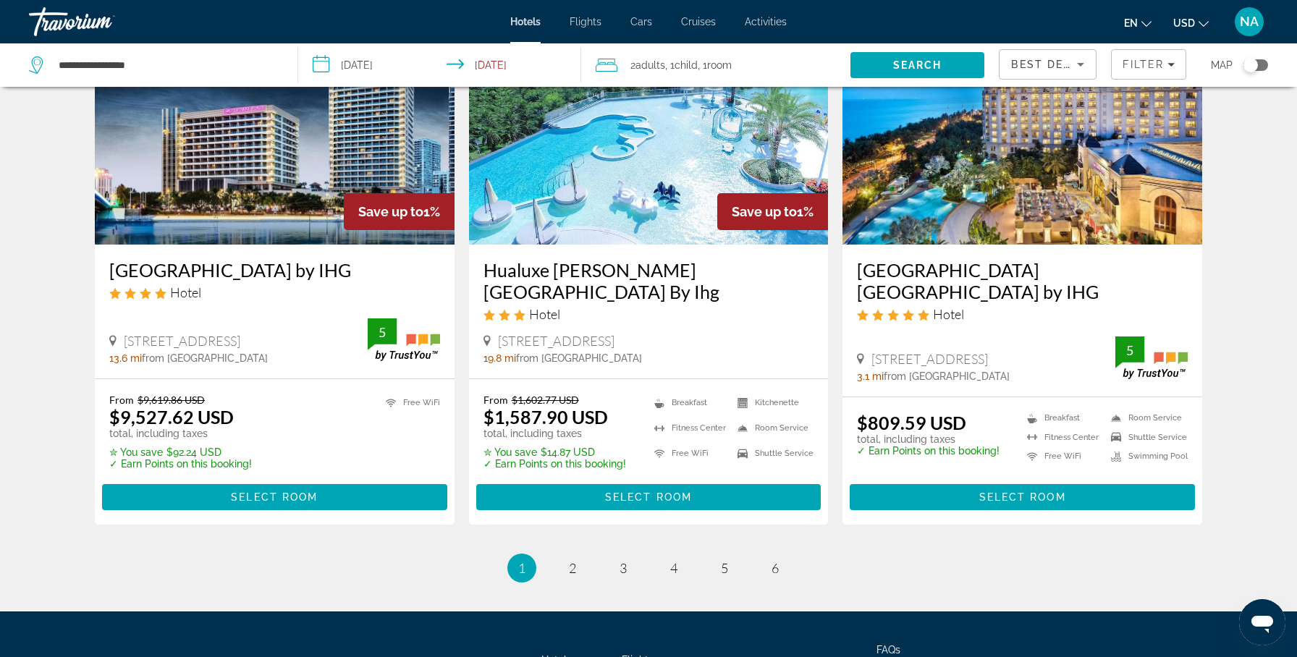
scroll to position [1850, 0]
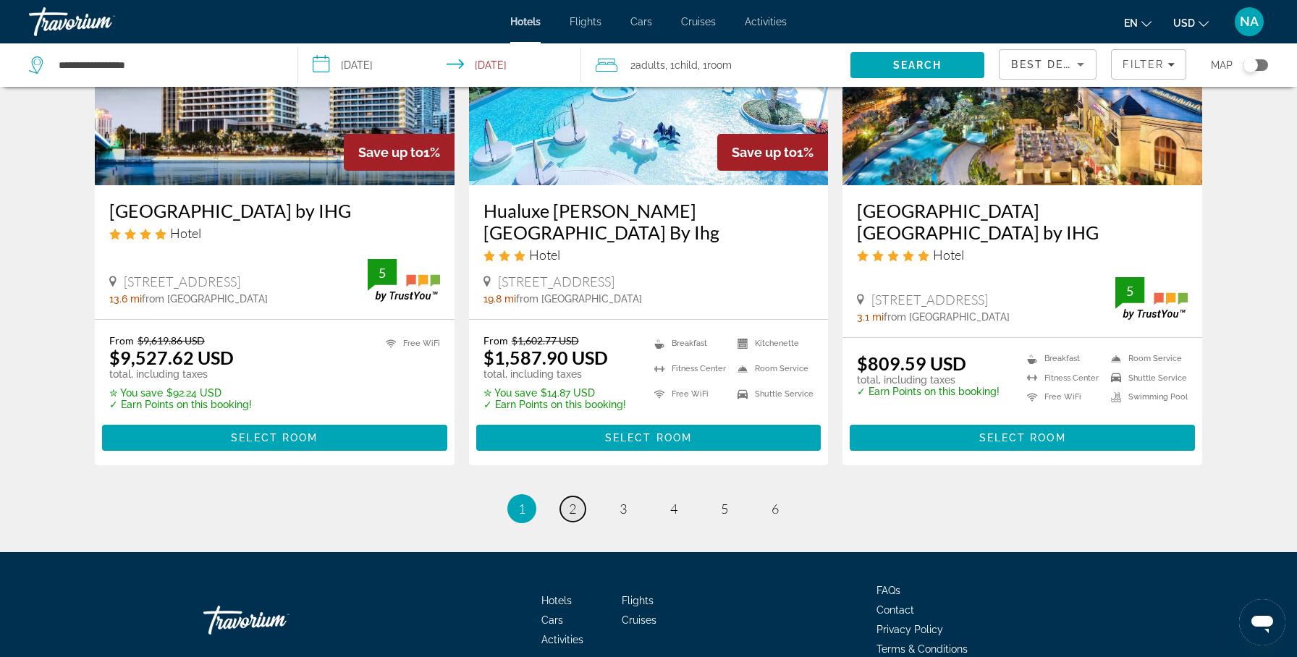
click at [565, 497] on link "page 2" at bounding box center [572, 509] width 25 height 25
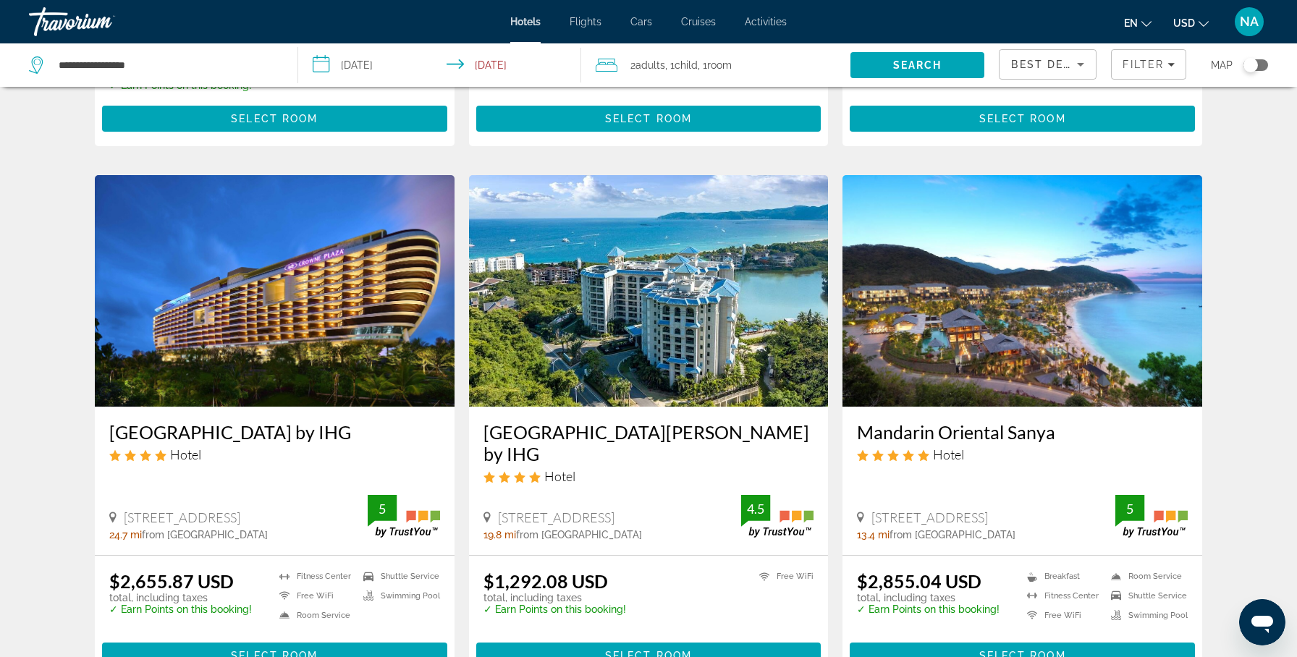
scroll to position [594, 0]
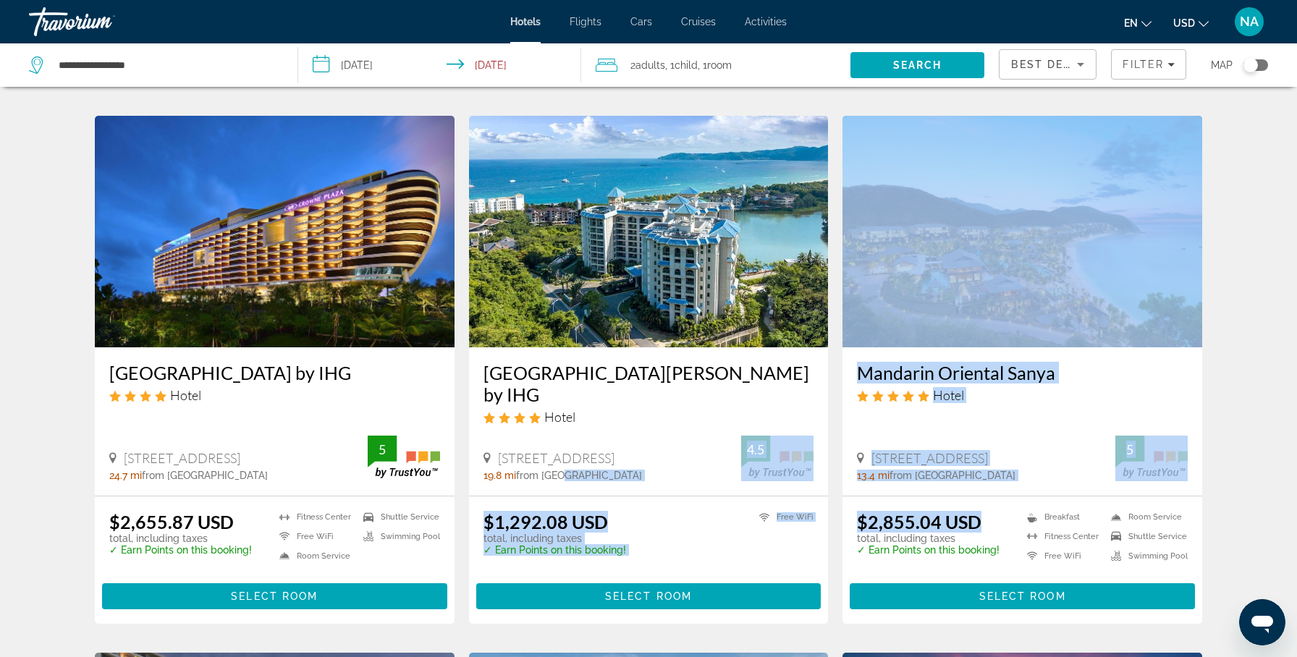
drag, startPoint x: 587, startPoint y: 441, endPoint x: 1025, endPoint y: 532, distance: 447.3
click at [990, 507] on div "Capella [GEOGRAPHIC_DATA] [GEOGRAPHIC_DATA] Hotel [PERSON_NAME][GEOGRAPHIC_DATA…" at bounding box center [649, 628] width 1122 height 2170
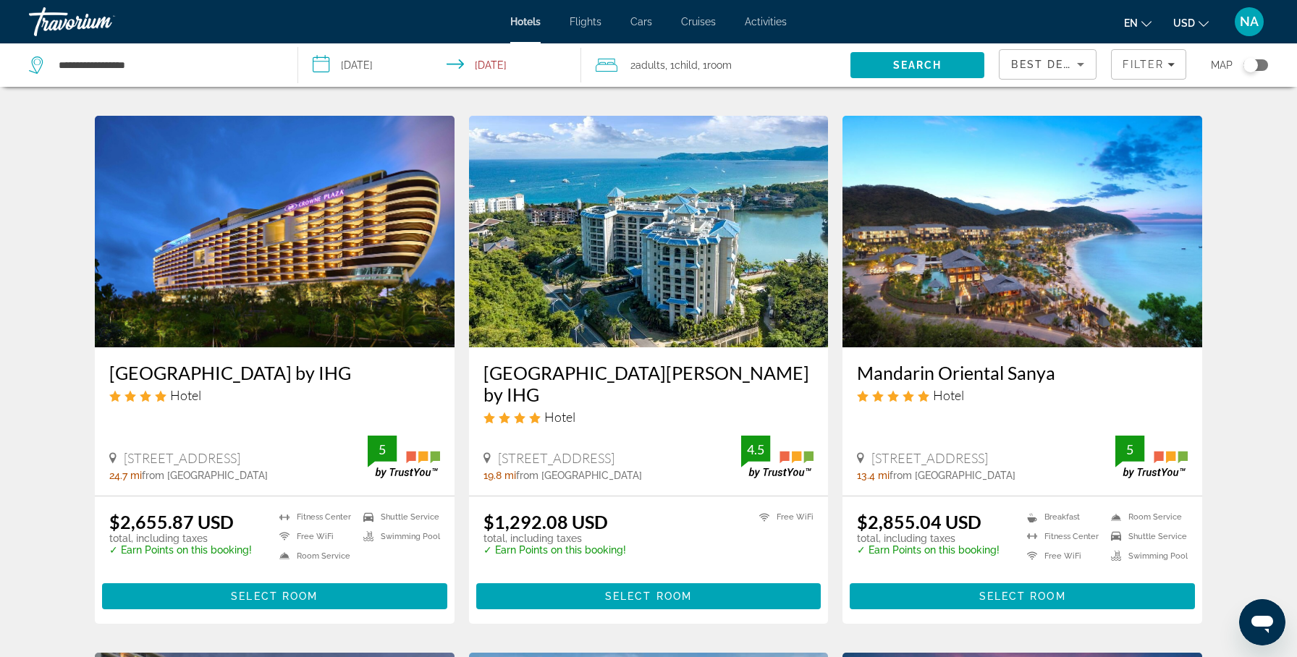
click at [1025, 532] on ul "Breakfast [GEOGRAPHIC_DATA] Free WiFi Room Service Shuttle Service Swimming Pool" at bounding box center [1098, 540] width 179 height 58
click at [324, 66] on input "**********" at bounding box center [443, 67] width 290 height 48
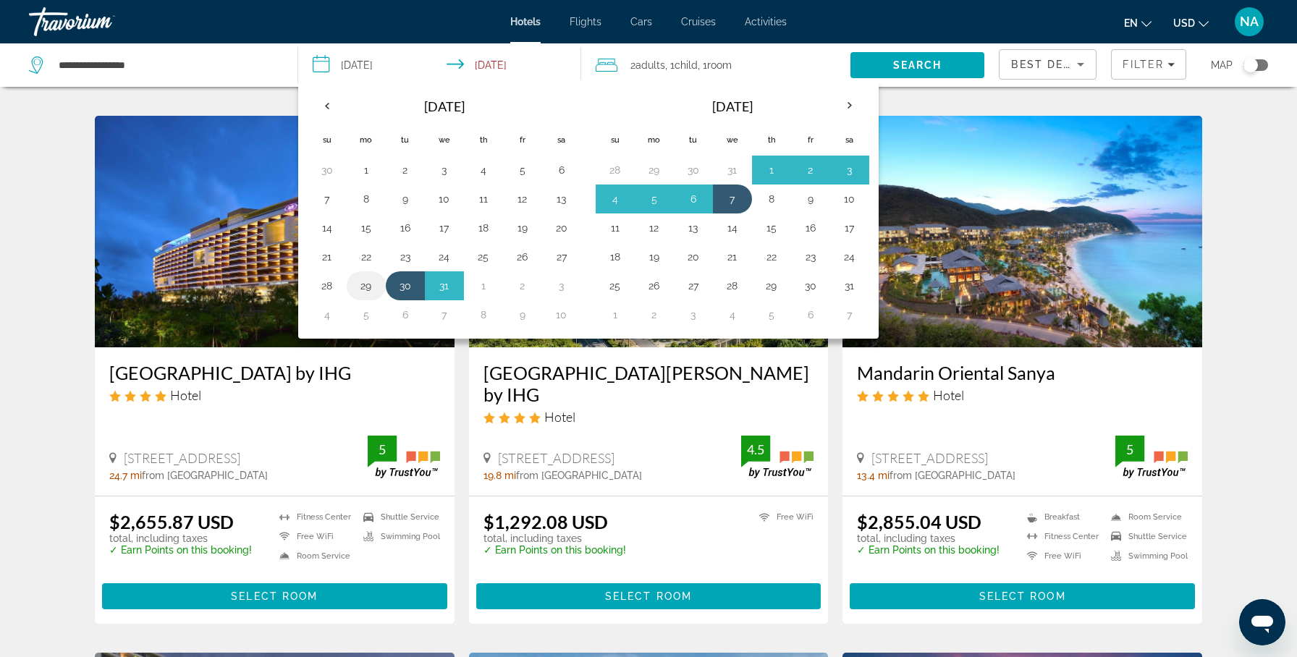
click at [370, 287] on button "29" at bounding box center [366, 286] width 23 height 20
click at [366, 317] on button "5" at bounding box center [366, 315] width 23 height 20
type input "**********"
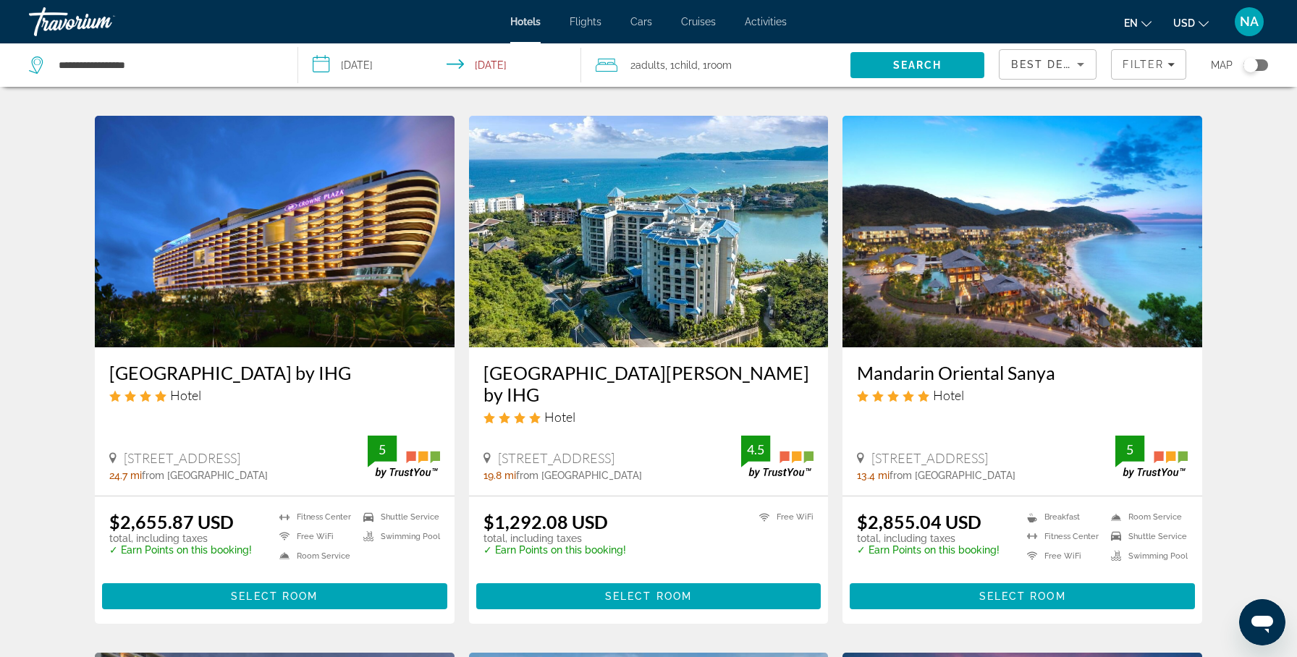
click at [680, 64] on span "Child" at bounding box center [686, 65] width 23 height 12
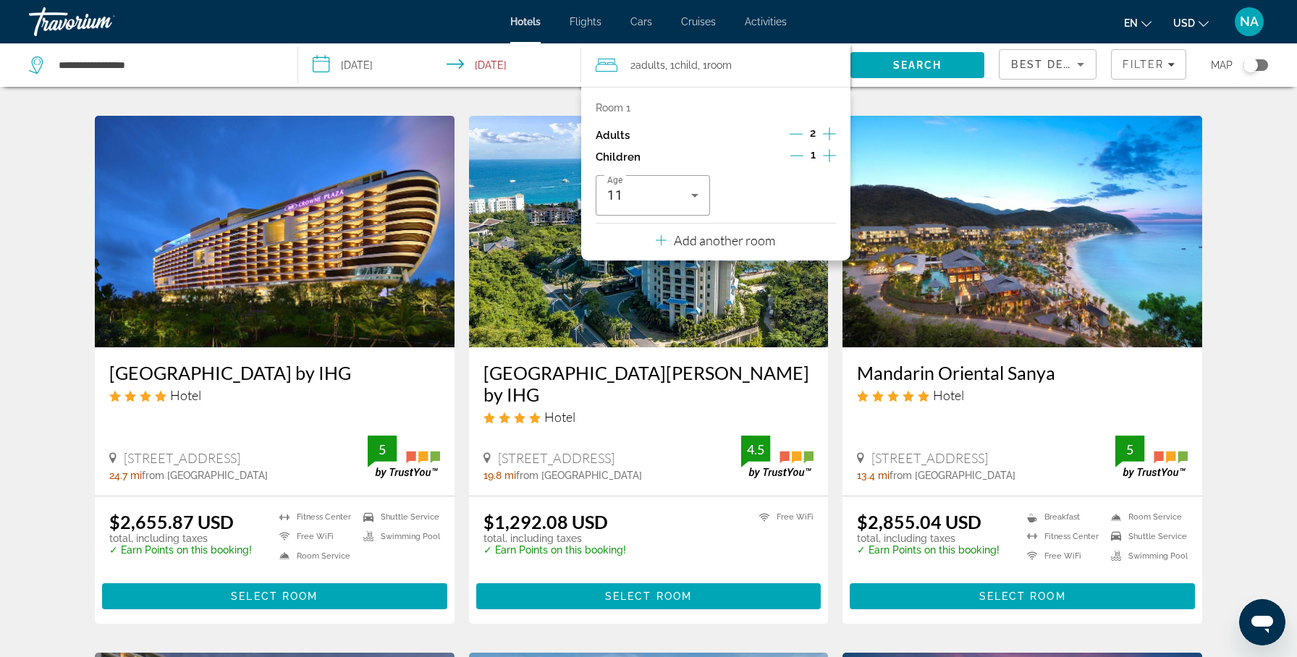
click at [781, 235] on div "Room 1 Adults 2 Children 1 Age [DEMOGRAPHIC_DATA] Add another room" at bounding box center [715, 174] width 269 height 174
click at [731, 242] on p "Add another room" at bounding box center [724, 240] width 101 height 16
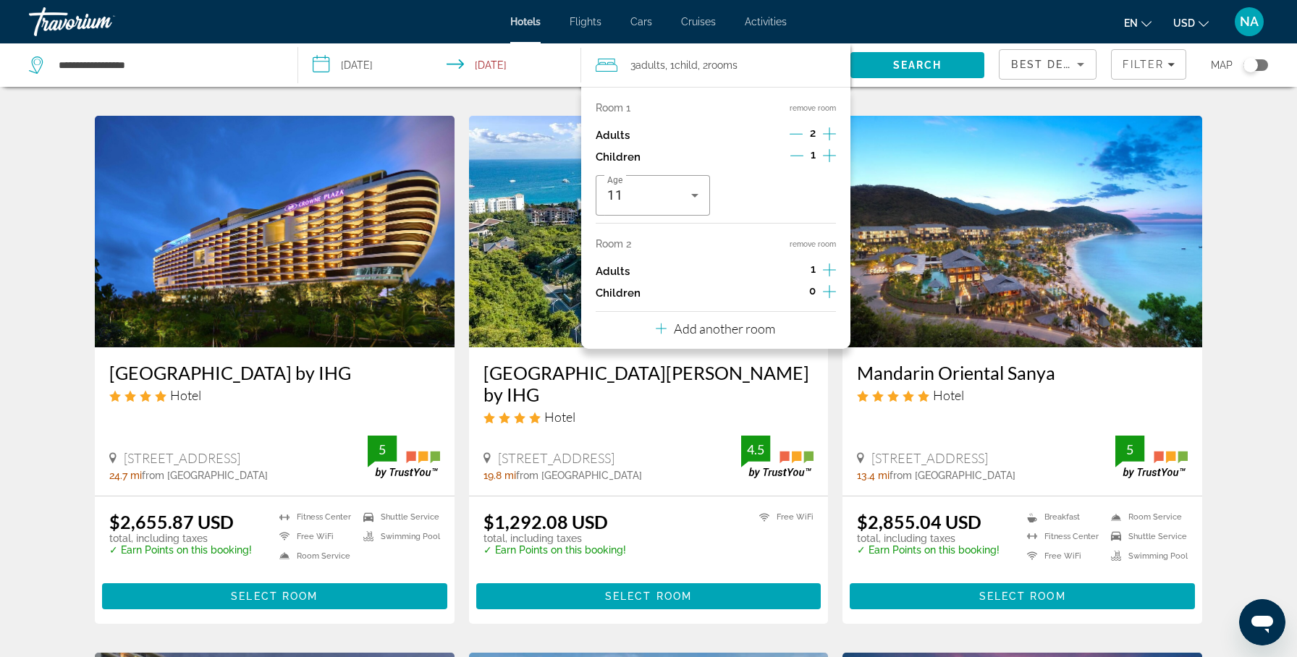
click at [826, 295] on icon "Increment children" at bounding box center [829, 291] width 13 height 17
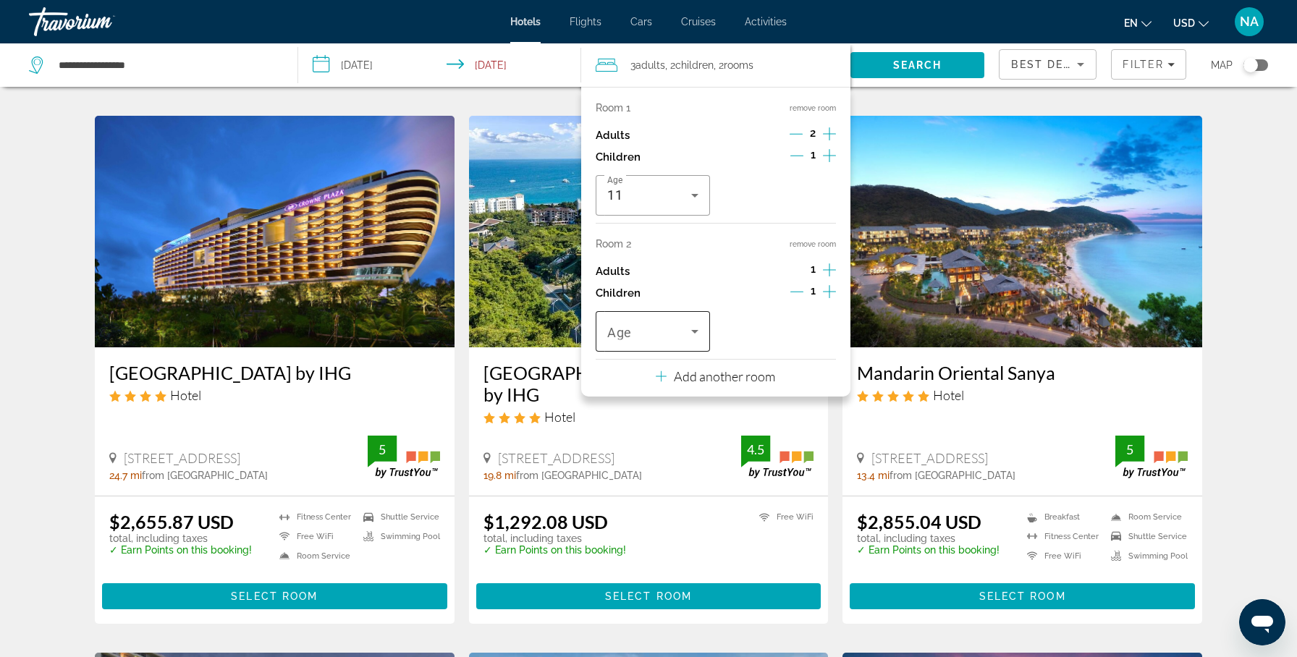
click at [664, 328] on span "Travelers: 3 adults, 2 children" at bounding box center [649, 331] width 84 height 17
click at [624, 456] on mat-option "11" at bounding box center [653, 458] width 114 height 35
click at [826, 155] on icon "Increment children" at bounding box center [829, 155] width 13 height 17
click at [692, 202] on icon "Travelers: 3 adults, 3 children" at bounding box center [694, 195] width 17 height 17
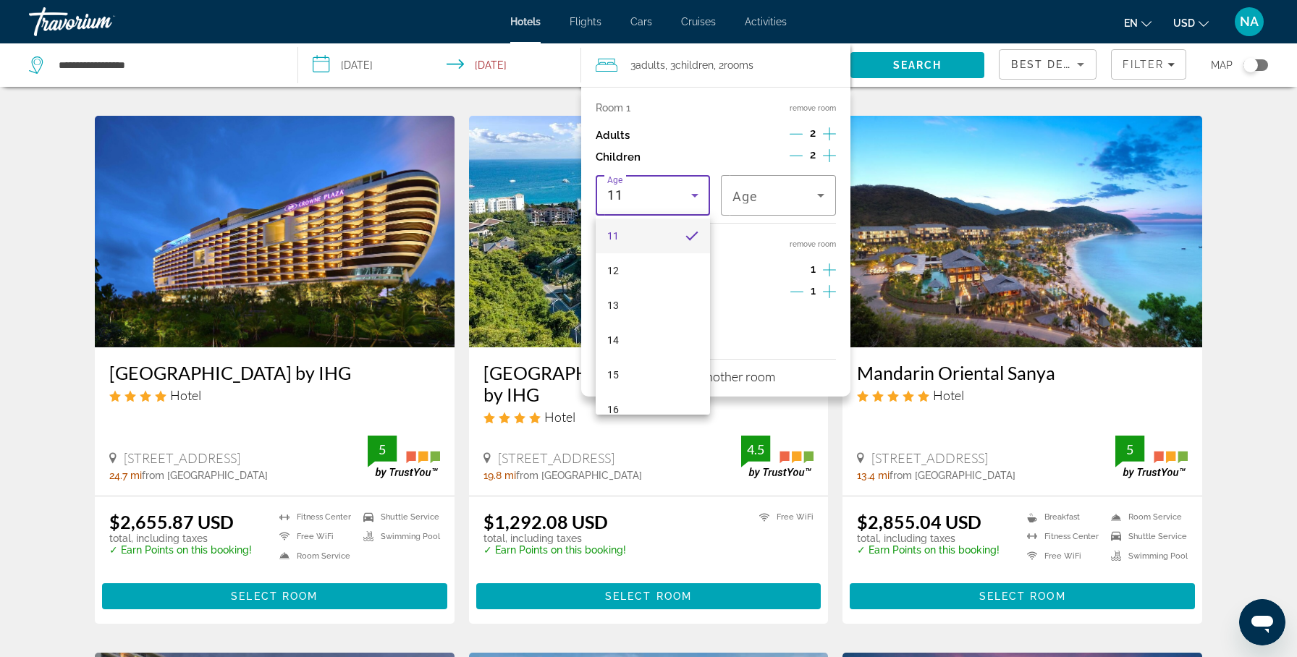
scroll to position [389, 0]
click at [651, 359] on mat-option "15" at bounding box center [653, 370] width 114 height 35
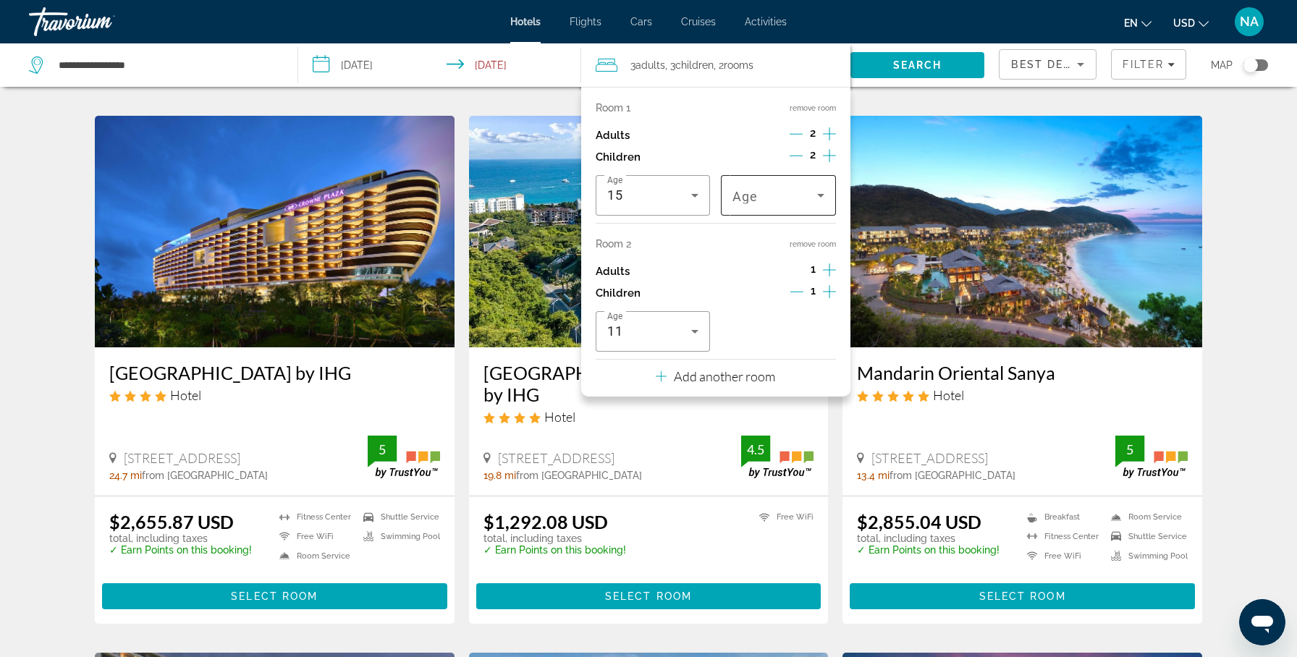
click at [777, 203] on span "Travelers: 3 adults, 3 children" at bounding box center [775, 195] width 84 height 17
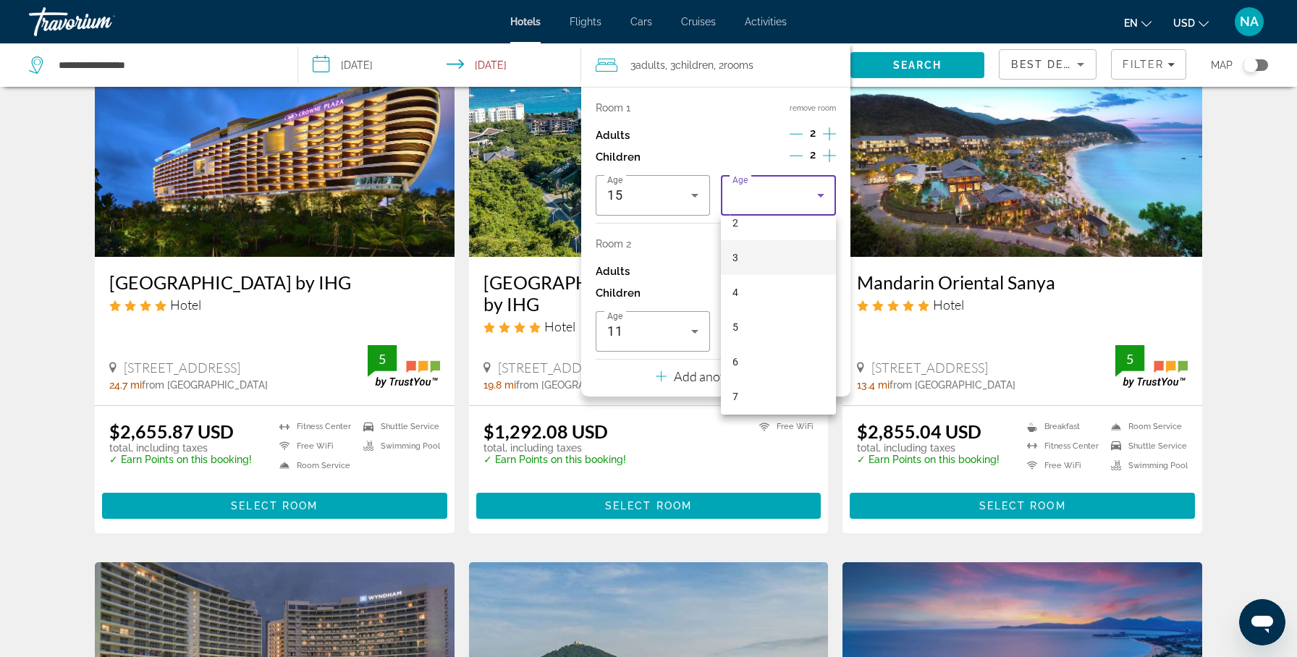
scroll to position [90, 0]
click at [774, 351] on mat-option "6" at bounding box center [778, 357] width 114 height 35
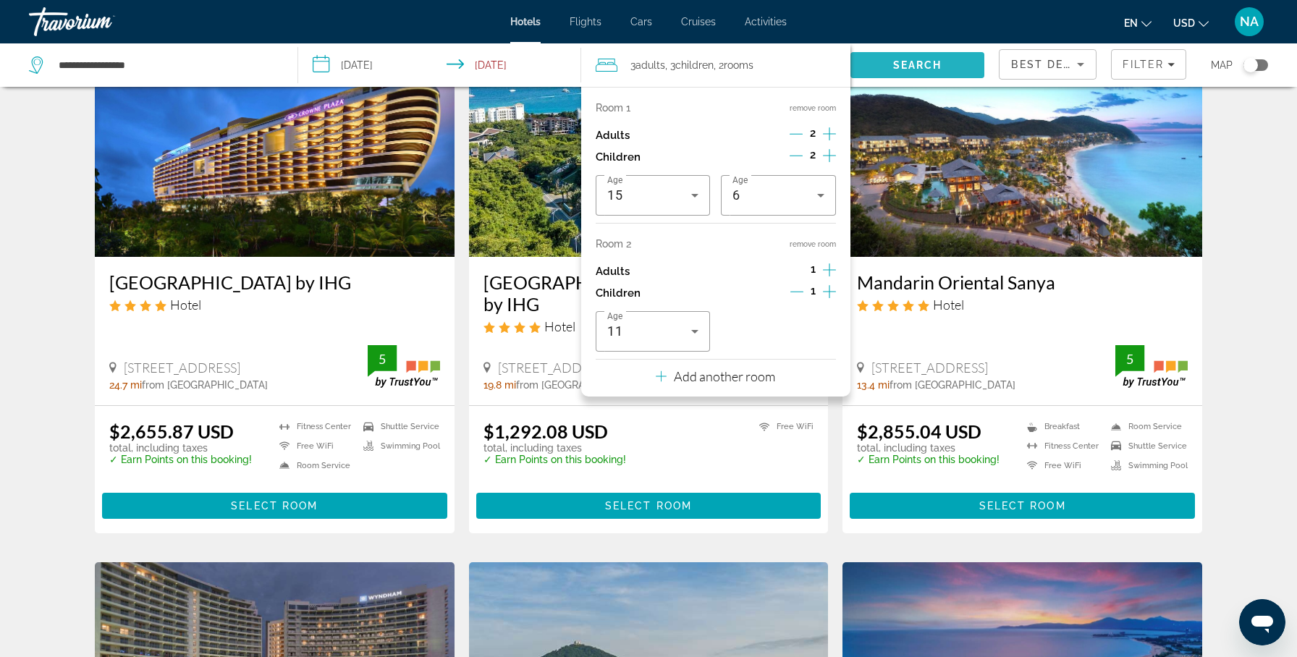
click at [920, 69] on span "Search" at bounding box center [917, 65] width 49 height 12
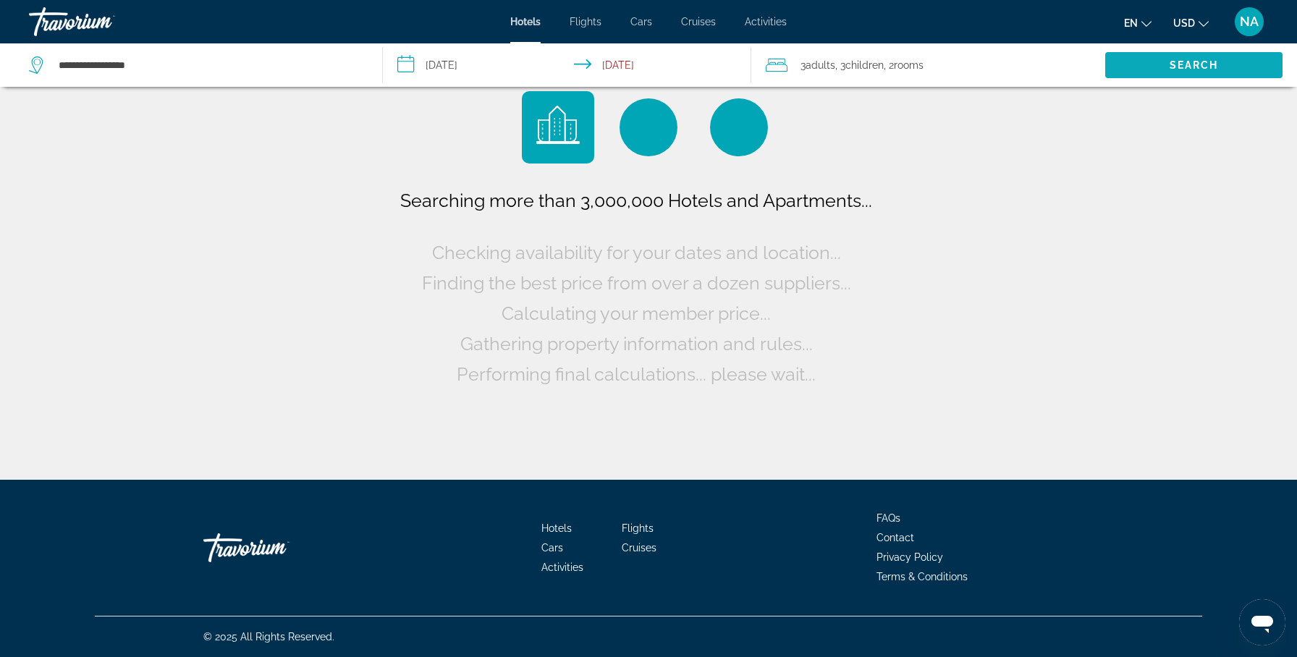
scroll to position [0, 0]
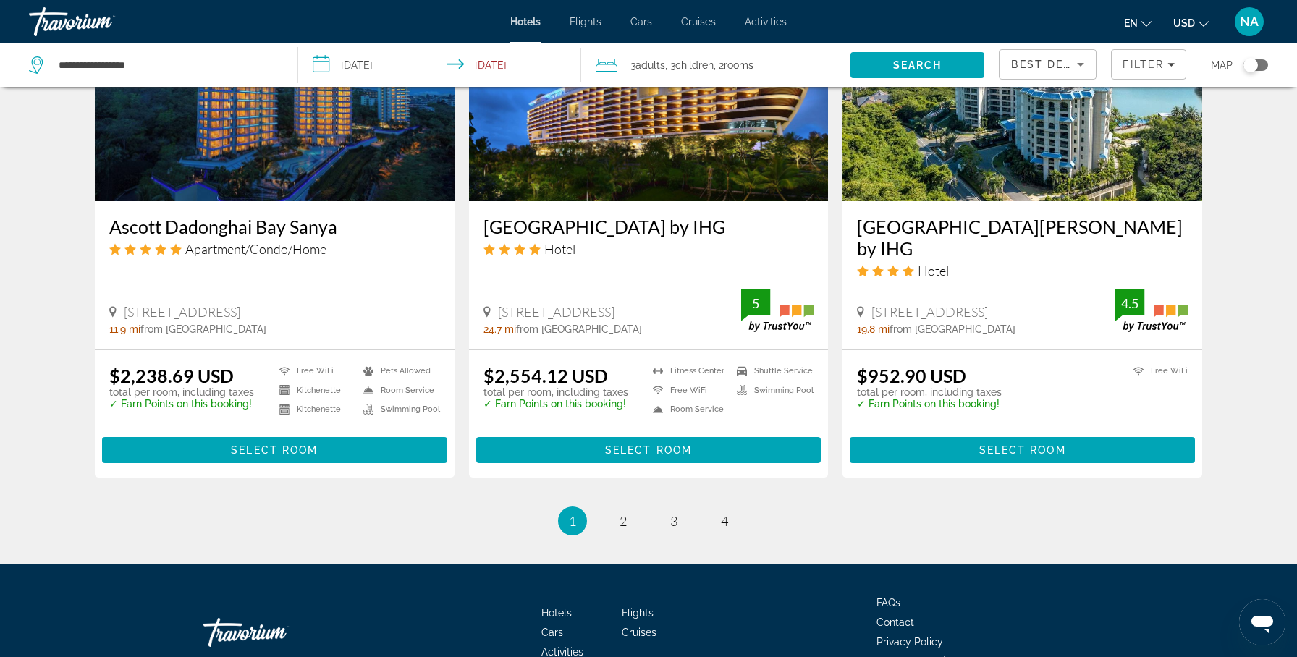
scroll to position [1844, 0]
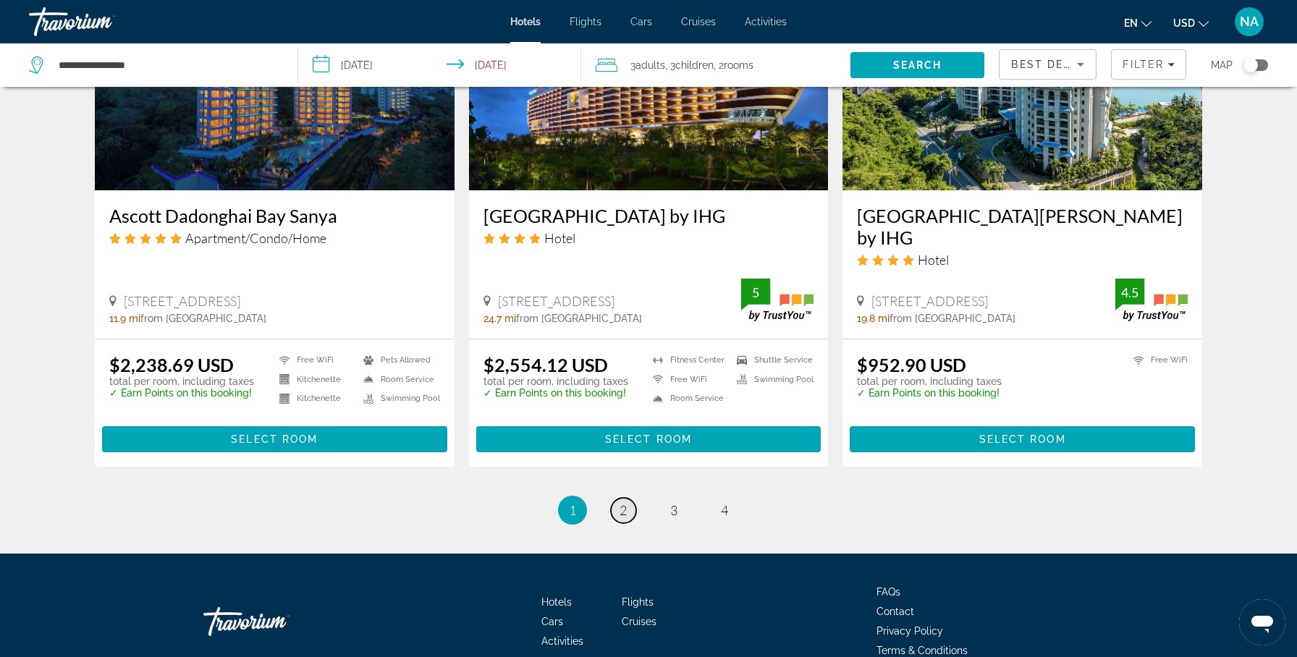
click at [620, 502] on span "2" at bounding box center [623, 510] width 7 height 16
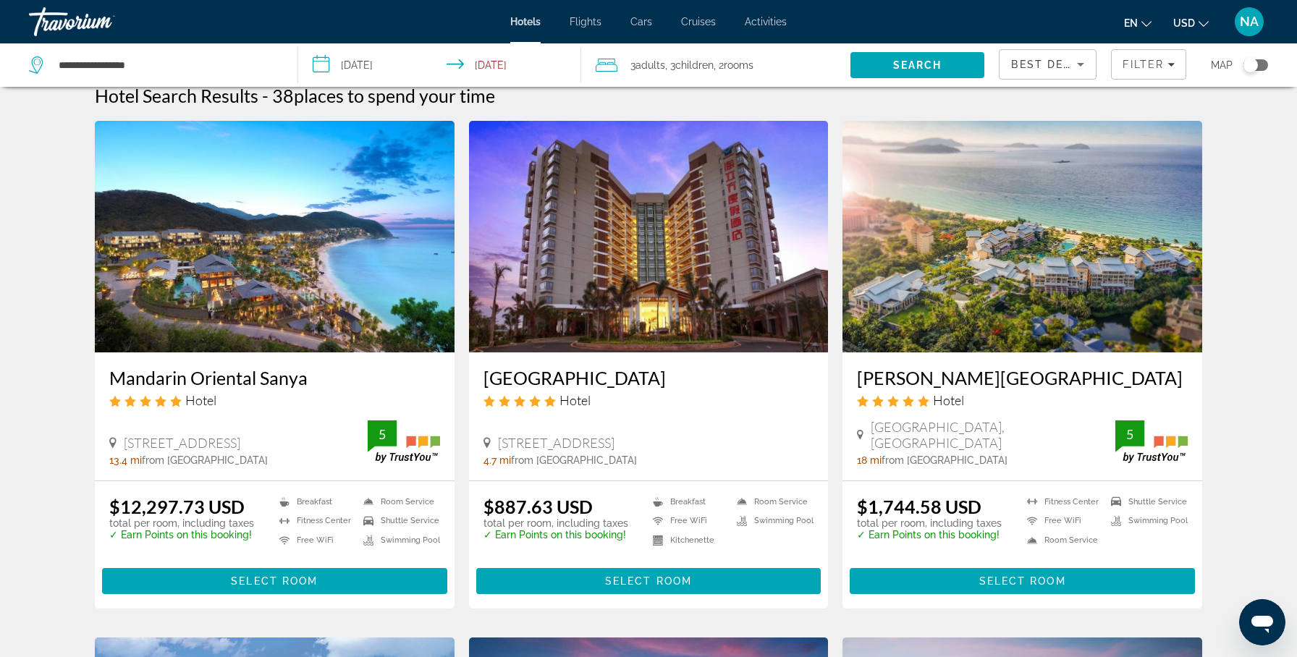
scroll to position [20, 0]
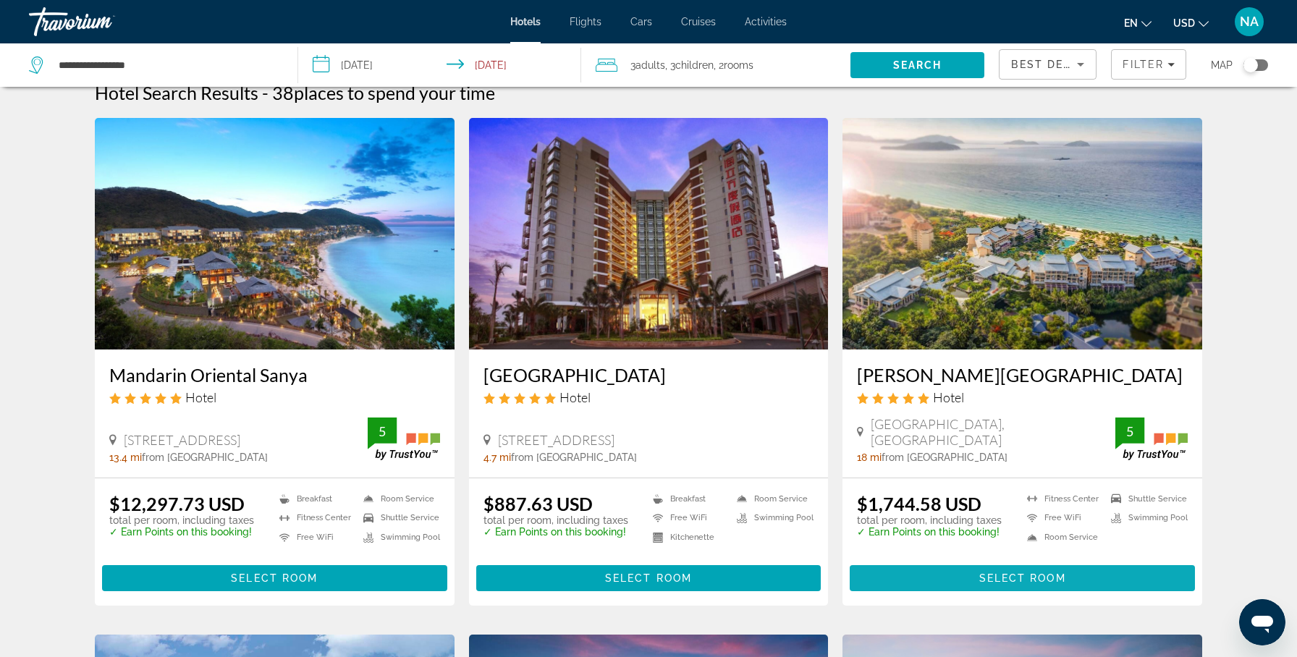
click at [890, 571] on span "Main content" at bounding box center [1022, 578] width 345 height 35
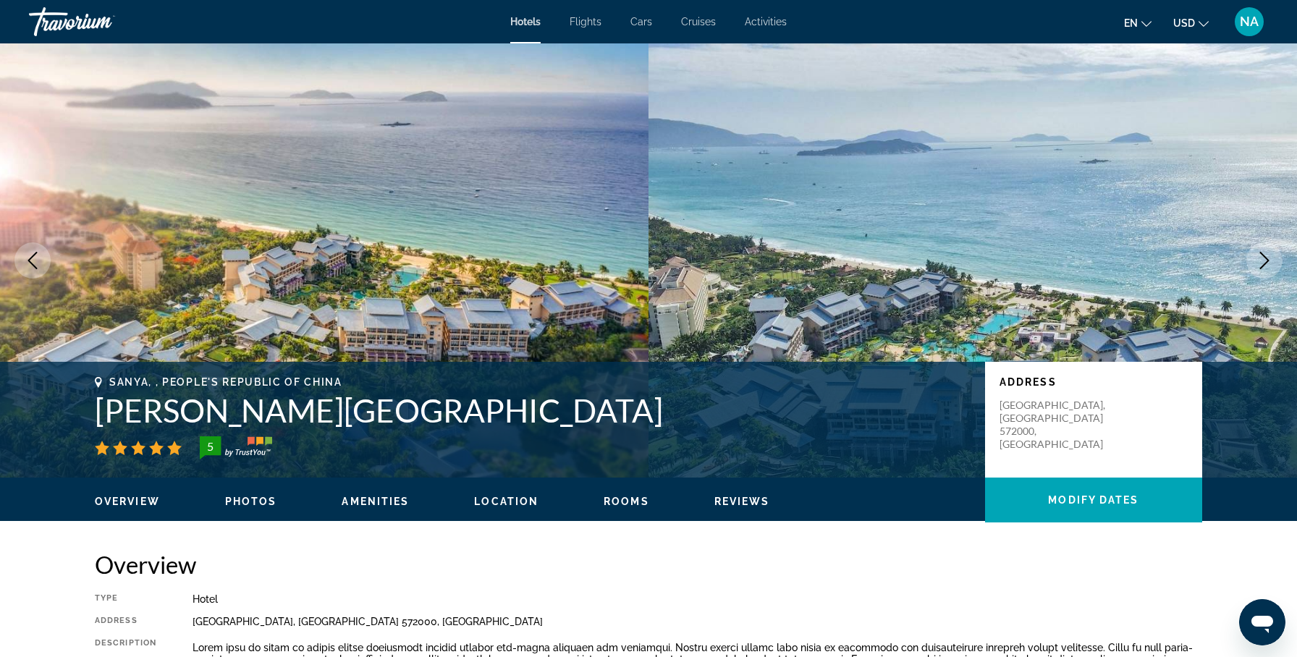
click at [1250, 259] on button "Next image" at bounding box center [1264, 260] width 36 height 36
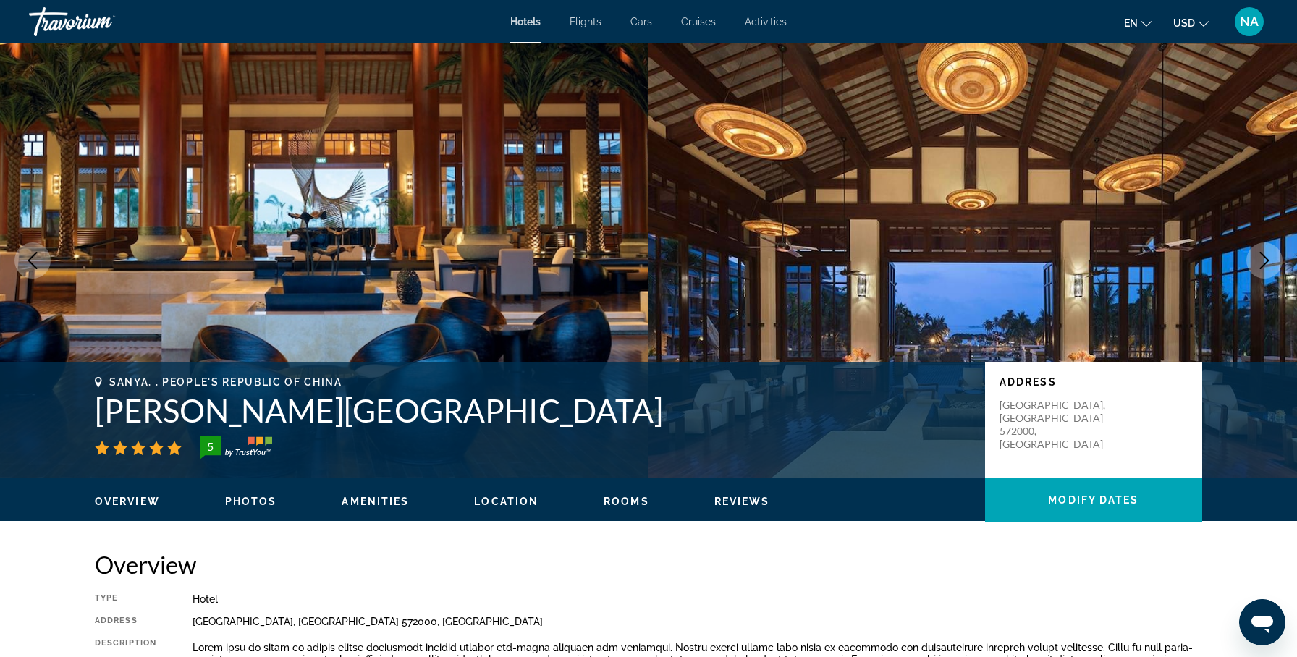
click at [1250, 259] on button "Next image" at bounding box center [1264, 260] width 36 height 36
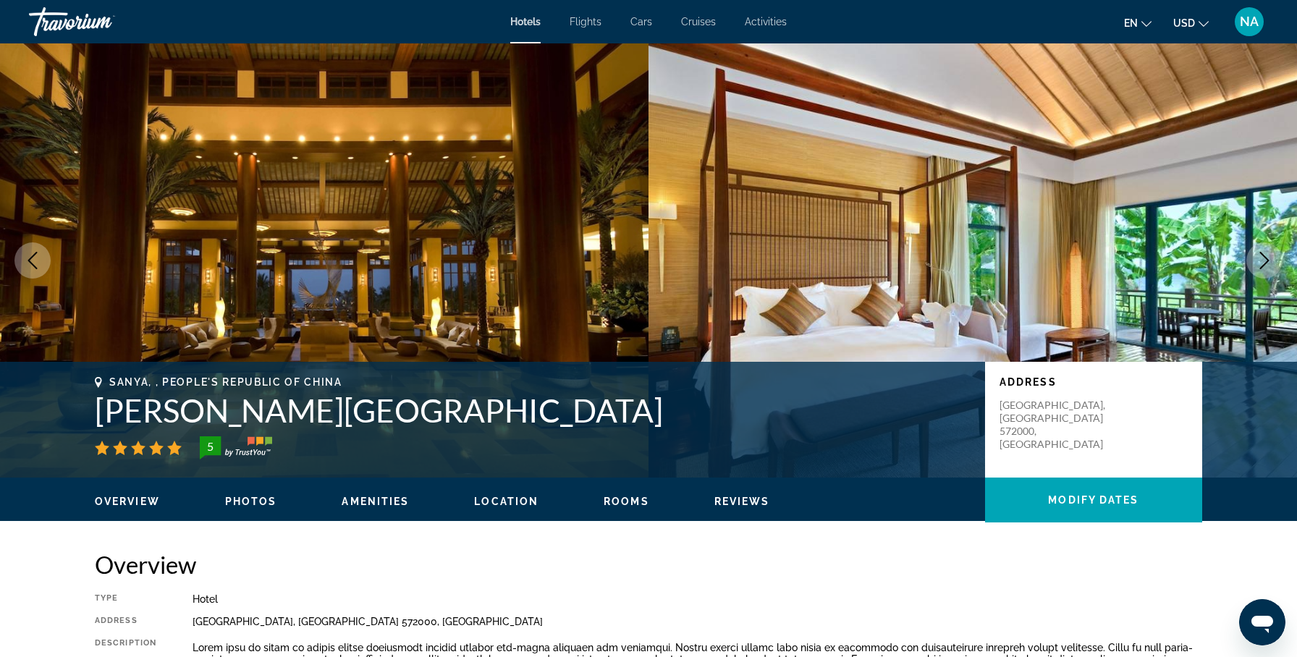
click at [1263, 257] on icon "Next image" at bounding box center [1264, 260] width 17 height 17
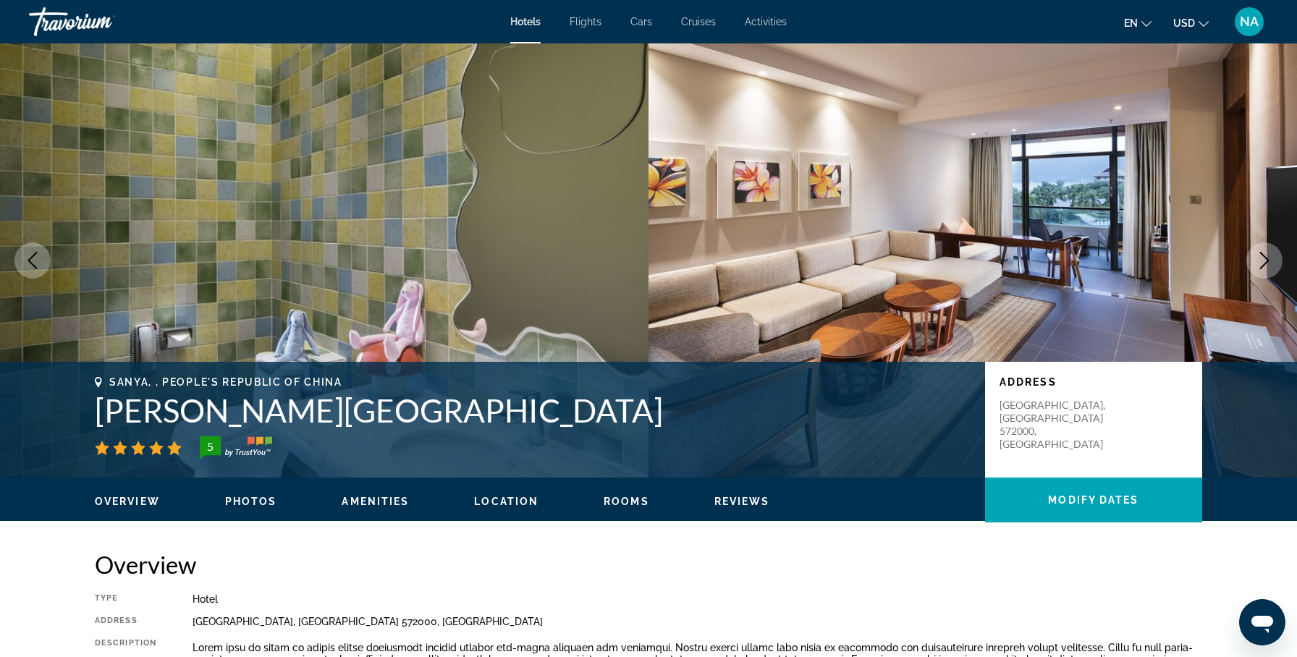
click at [1263, 257] on icon "Next image" at bounding box center [1264, 260] width 17 height 17
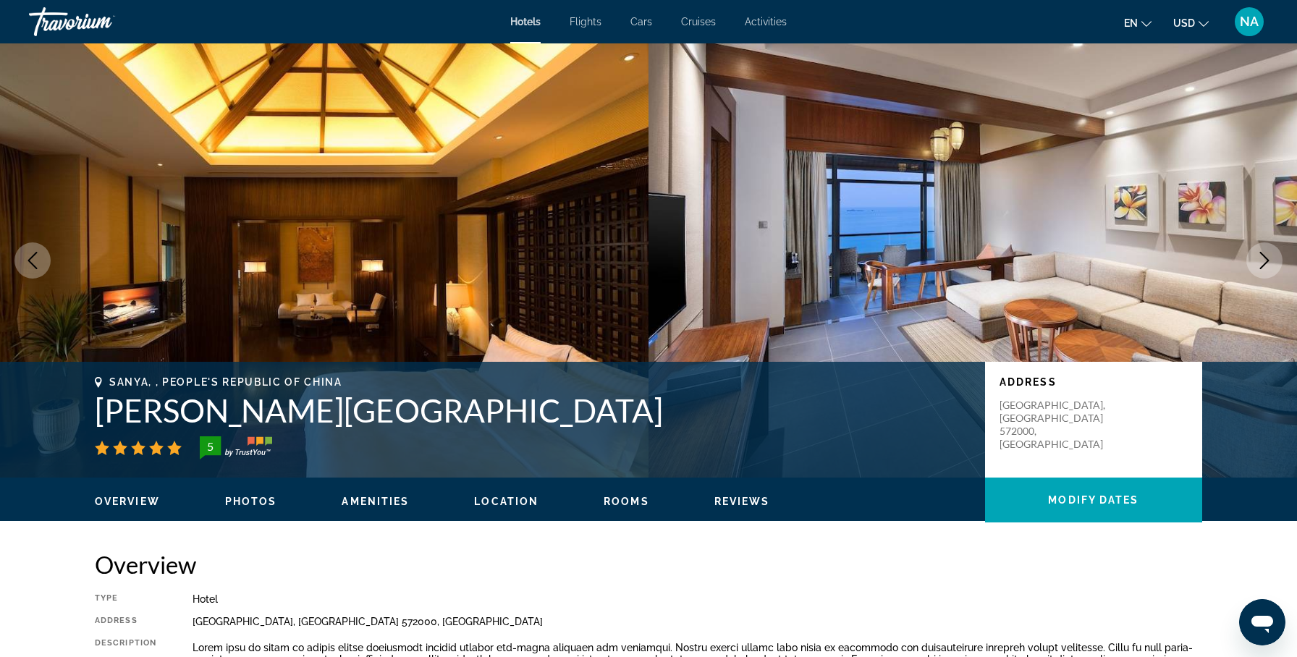
click at [1263, 257] on icon "Next image" at bounding box center [1264, 260] width 17 height 17
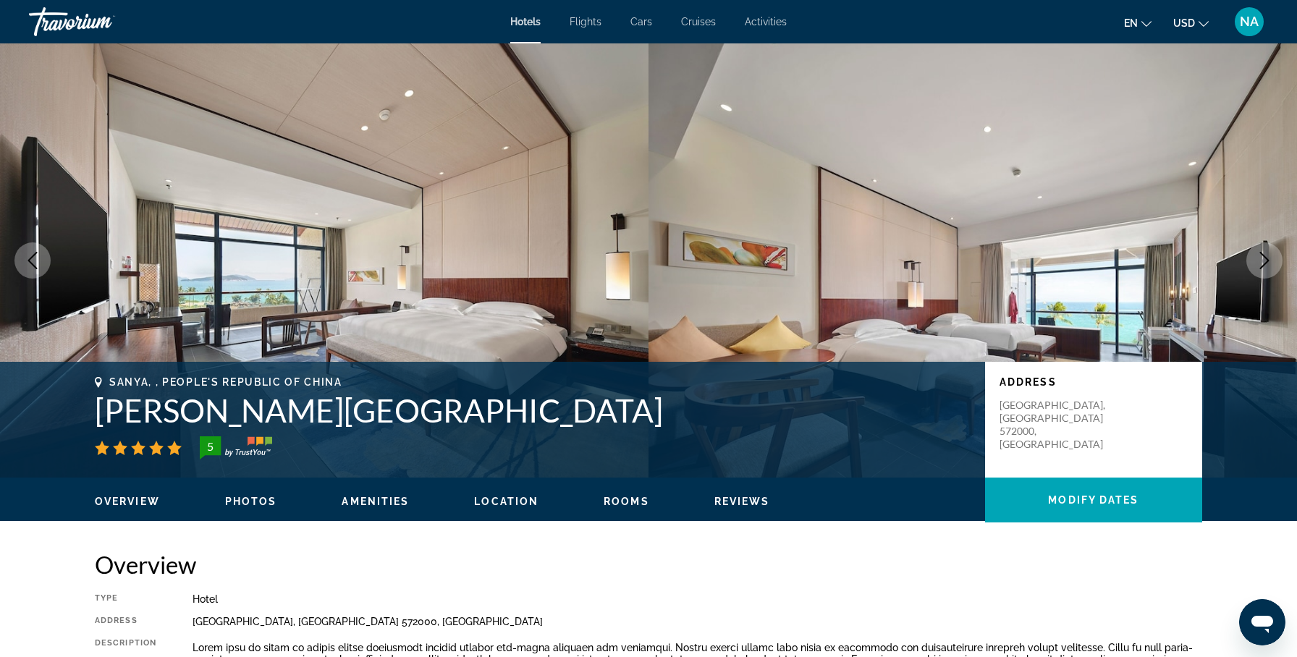
click at [1263, 257] on icon "Next image" at bounding box center [1264, 260] width 17 height 17
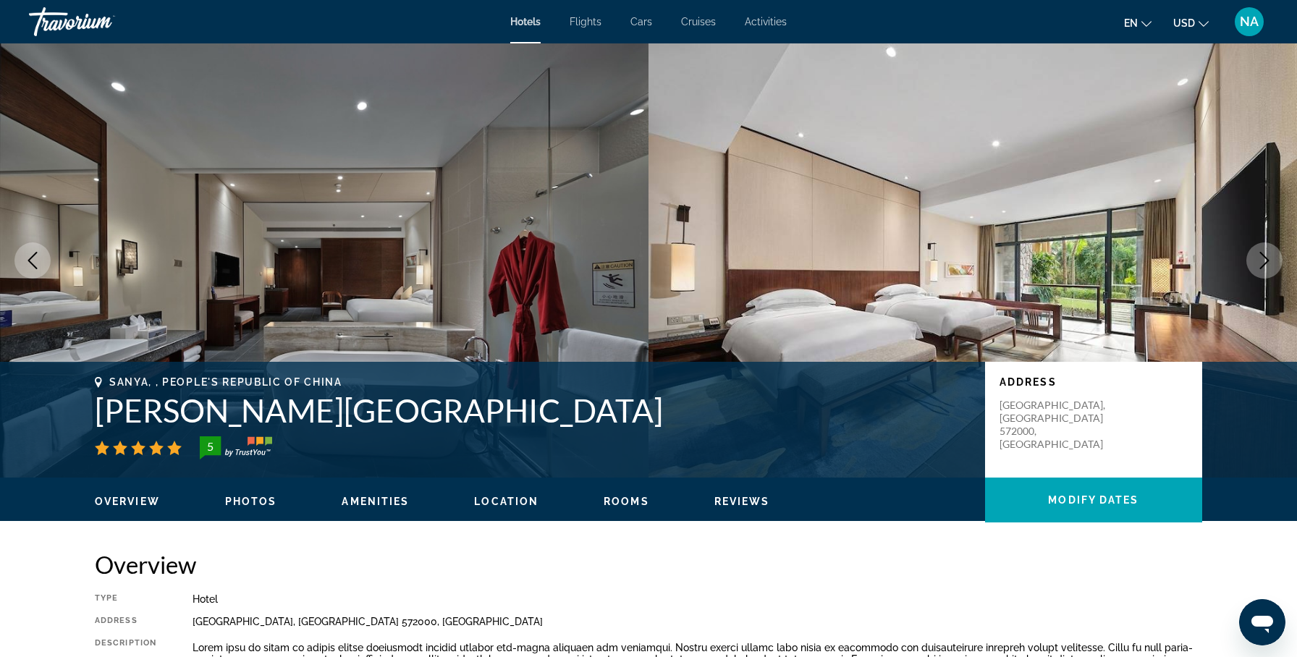
click at [1263, 257] on icon "Next image" at bounding box center [1264, 260] width 17 height 17
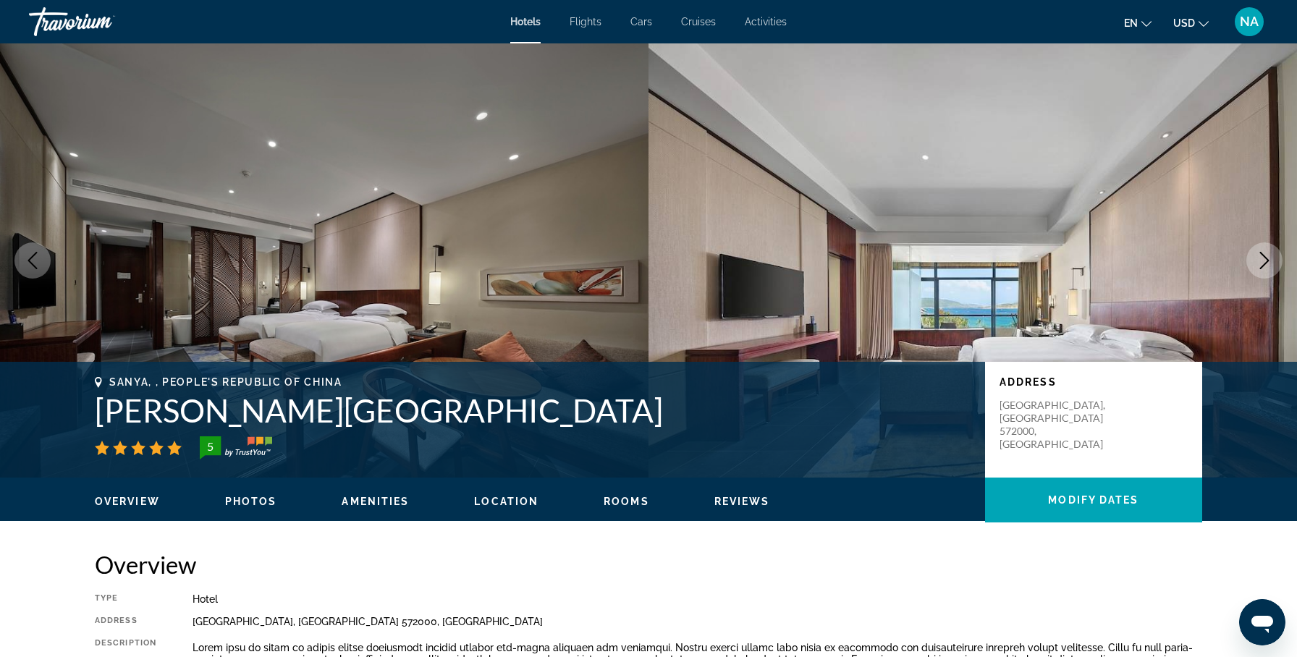
click at [1263, 257] on icon "Next image" at bounding box center [1264, 260] width 17 height 17
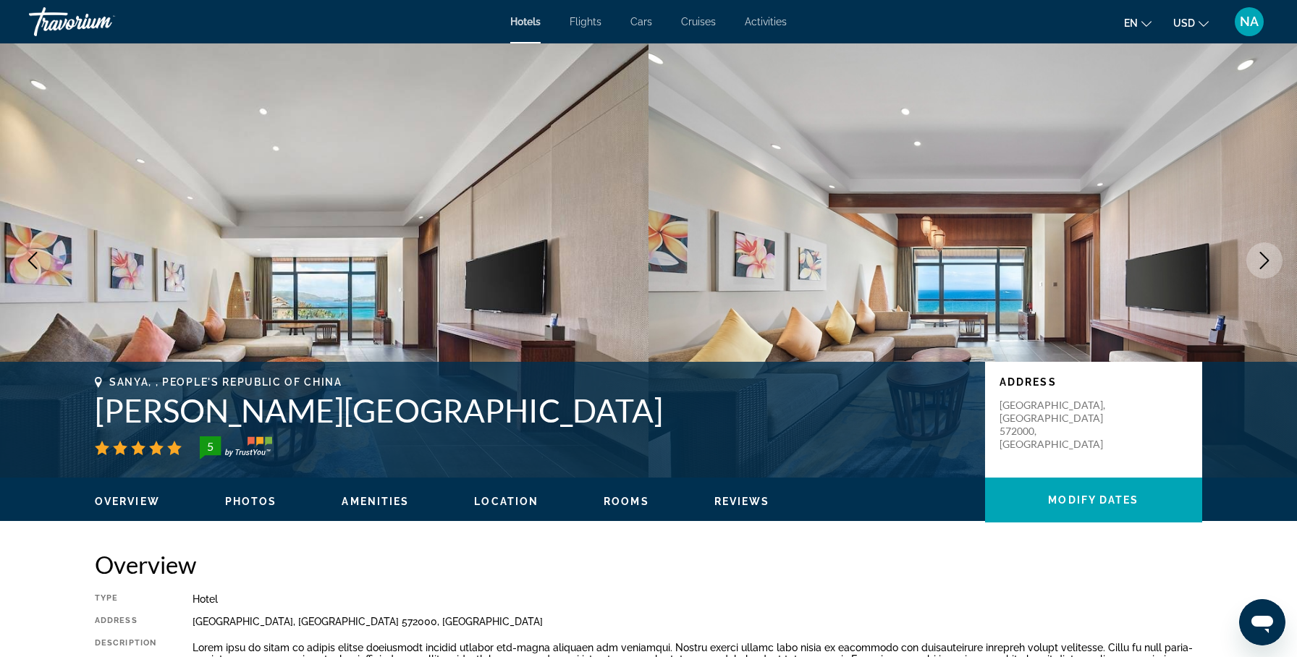
click at [1263, 257] on icon "Next image" at bounding box center [1264, 260] width 17 height 17
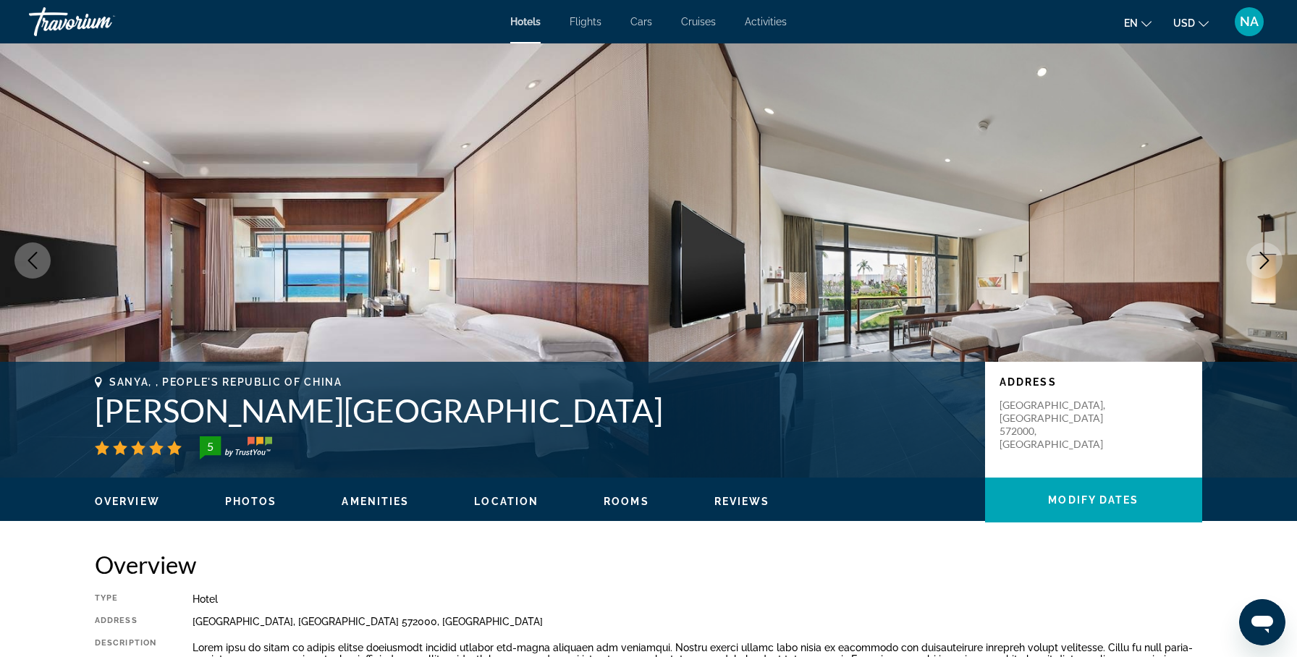
click at [1263, 257] on icon "Next image" at bounding box center [1264, 260] width 17 height 17
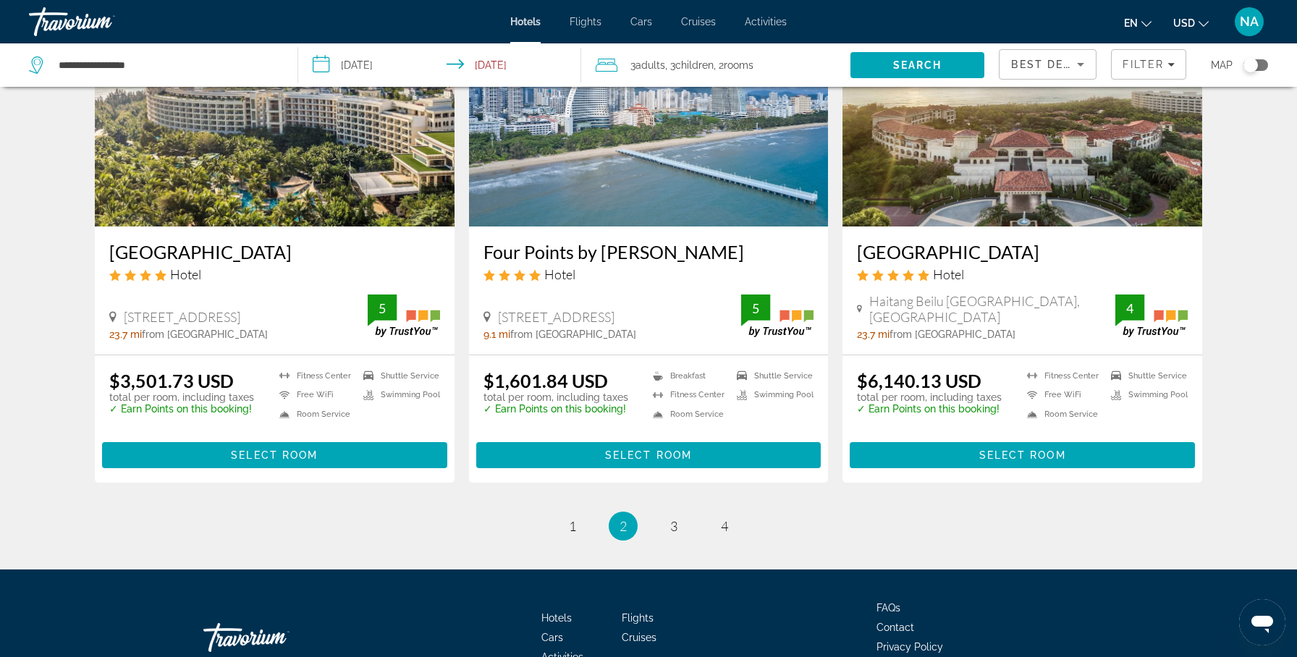
scroll to position [1785, 0]
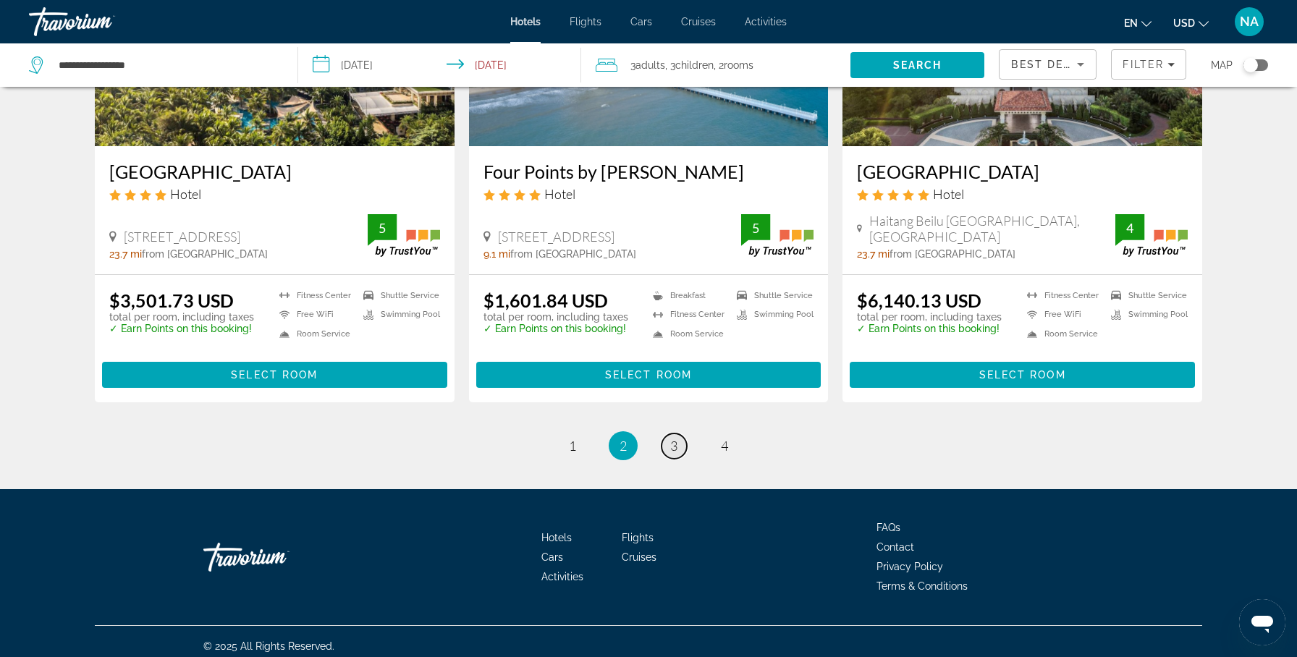
click at [671, 438] on span "3" at bounding box center [673, 446] width 7 height 16
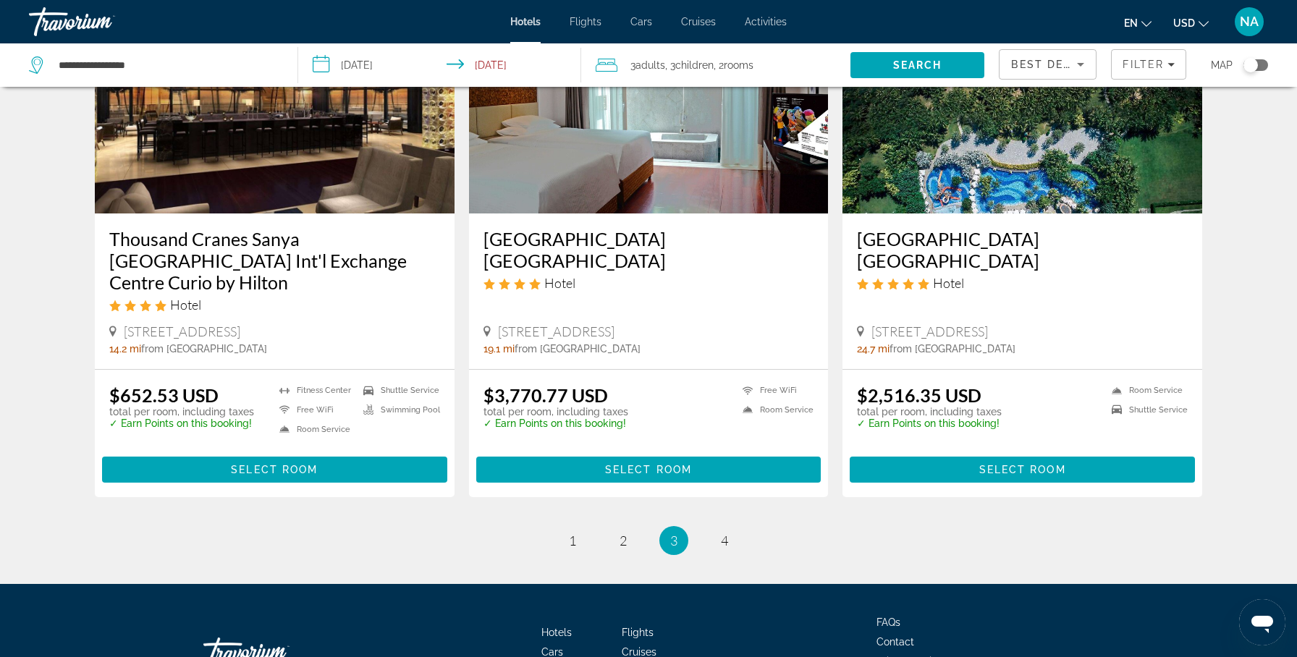
scroll to position [1749, 0]
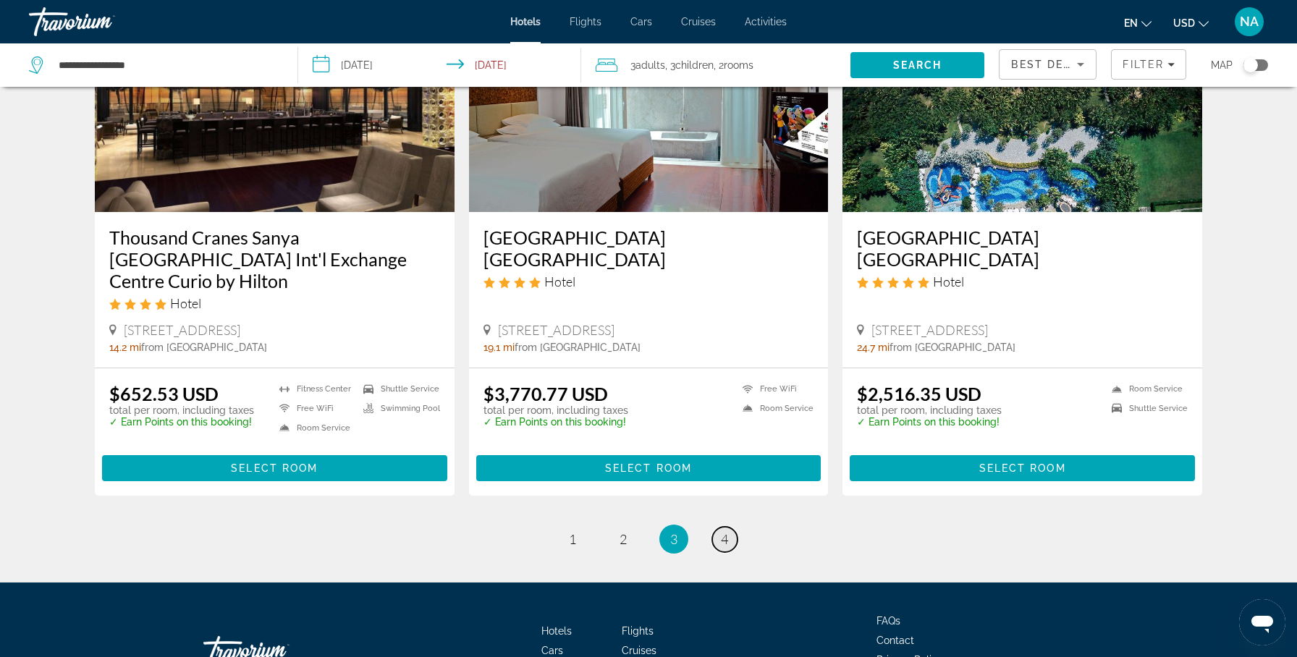
click at [725, 531] on span "4" at bounding box center [724, 539] width 7 height 16
